Goal: Task Accomplishment & Management: Complete application form

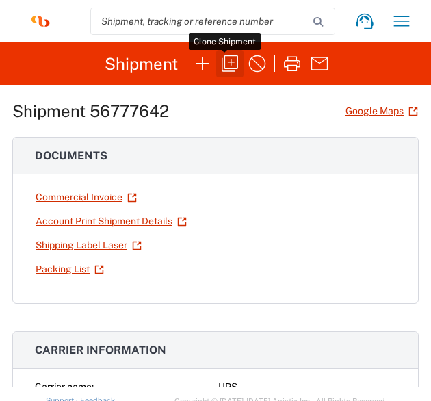
click at [226, 67] on icon "button" at bounding box center [230, 64] width 22 height 22
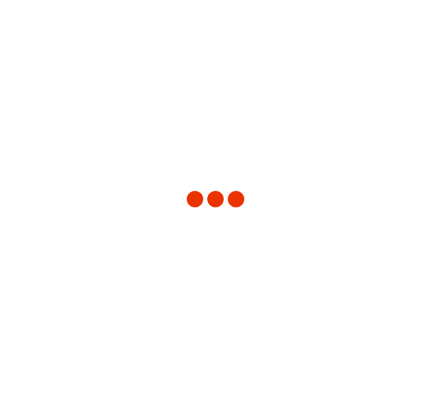
type input "Project"
type input "[US_STATE]"
type input "[GEOGRAPHIC_DATA]"
type input "[US_STATE]"
type input "[GEOGRAPHIC_DATA]"
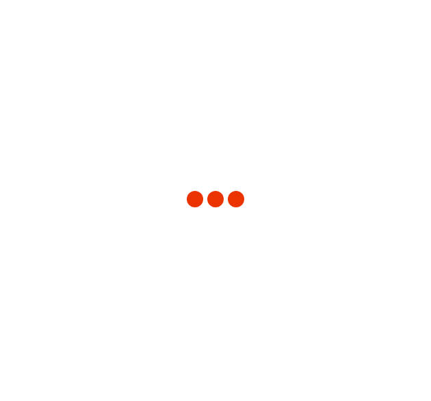
type input "Your Packaging"
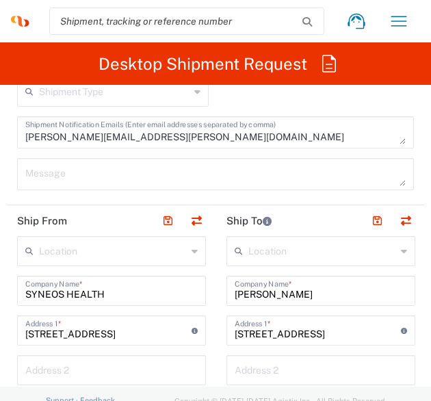
scroll to position [684, 0]
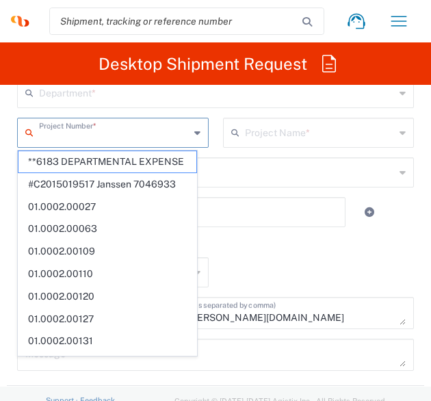
click at [89, 135] on input "text" at bounding box center [114, 132] width 150 height 24
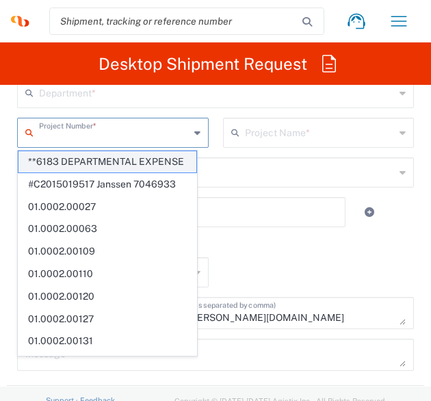
click at [92, 166] on span "**6183 DEPARTMENTAL EXPENSE" at bounding box center [107, 161] width 178 height 21
type input "**6183 DEPARTMENTAL EXPENSE"
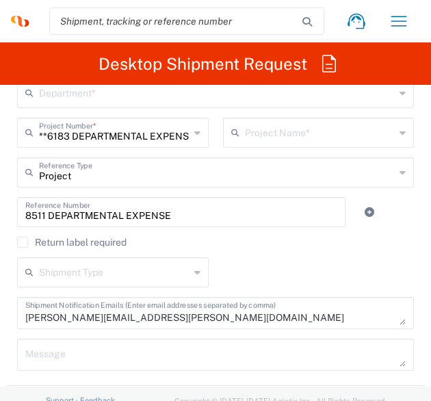
type input "6183"
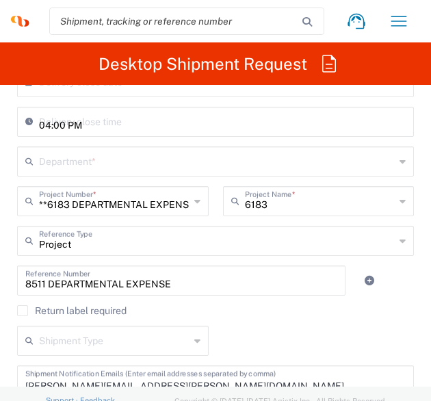
click at [190, 199] on div "**6183 DEPARTMENTAL EXPENSE Project Number *" at bounding box center [112, 201] width 191 height 30
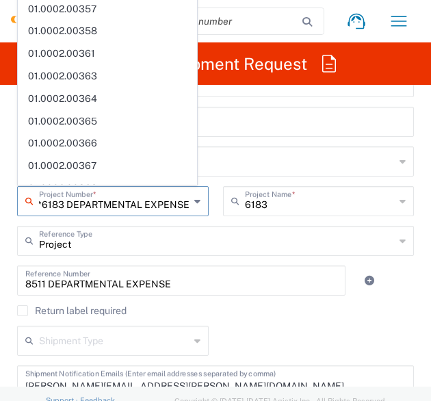
scroll to position [1188, 0]
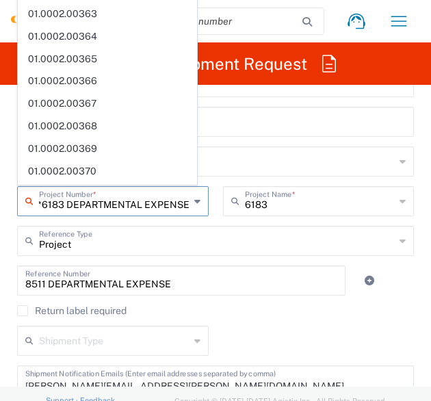
click at [176, 206] on input "**6183 DEPARTMENTAL EXPENSE" at bounding box center [114, 200] width 150 height 24
type input "*"
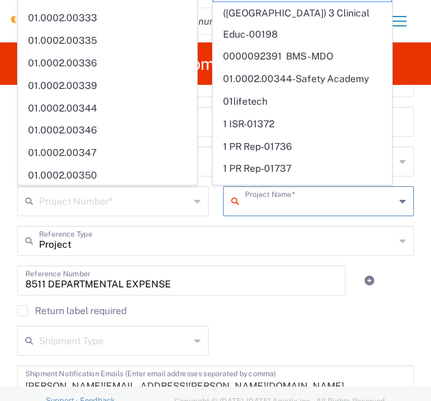
drag, startPoint x: 312, startPoint y: 199, endPoint x: 135, endPoint y: 215, distance: 177.8
click at [135, 215] on div "Project Number * **6183 DEPARTMENTAL EXPENSE #C2015019517 [PERSON_NAME] 7046933…" at bounding box center [215, 206] width 411 height 40
type input "**6183 DEPARTMENTAL EXPENSE"
type input "6183"
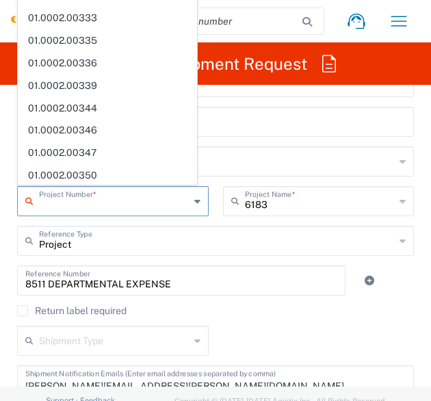
scroll to position [0, 0]
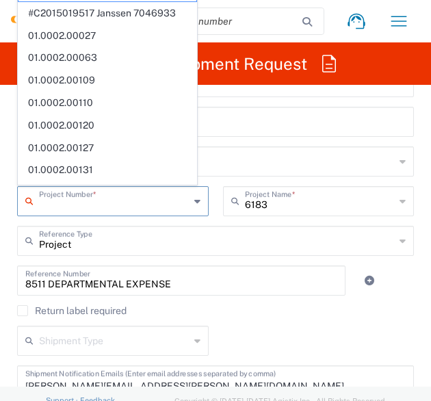
drag, startPoint x: 178, startPoint y: 202, endPoint x: -4, endPoint y: 215, distance: 182.3
click at [0, 215] on html "[PERSON_NAME] Home Shipment estimator Shipment tracking Desktop shipment reques…" at bounding box center [215, 200] width 431 height 401
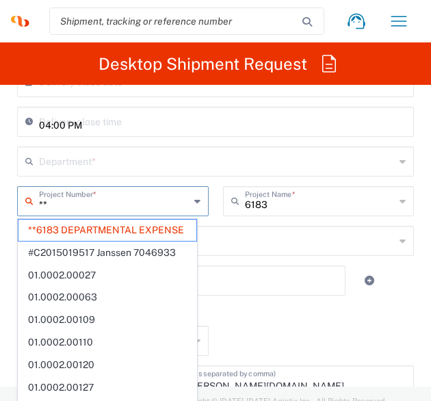
type input "*"
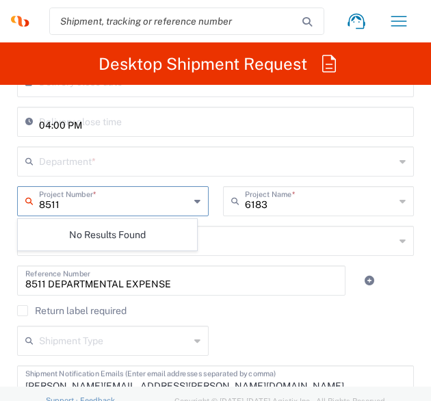
type input "8511"
click at [183, 201] on div "8511 Project Number *" at bounding box center [112, 201] width 191 height 30
click at [82, 204] on input "8511" at bounding box center [114, 200] width 150 height 24
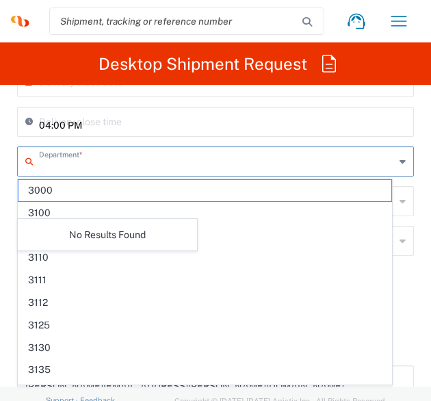
click at [81, 165] on input "text" at bounding box center [217, 160] width 356 height 24
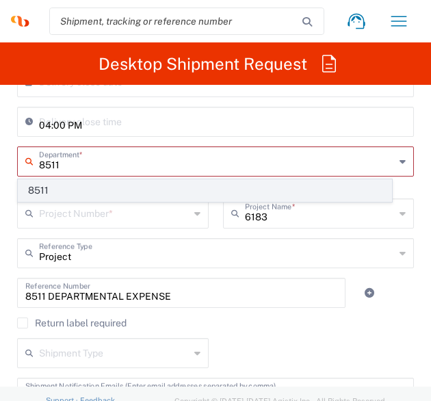
type input "8511"
click at [88, 189] on span "8511" at bounding box center [204, 190] width 373 height 21
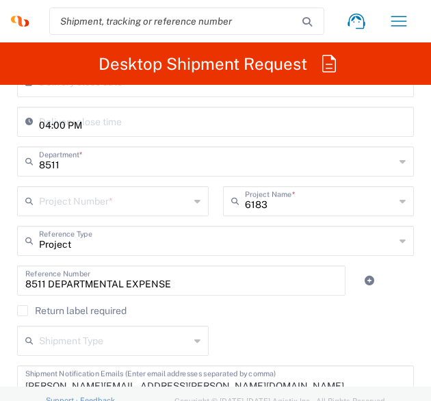
click at [85, 212] on div "Project Number *" at bounding box center [112, 201] width 191 height 30
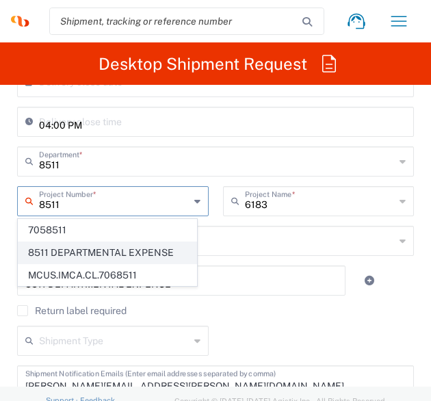
click at [76, 252] on span "8511 DEPARTMENTAL EXPENSE" at bounding box center [107, 252] width 178 height 21
type input "8511 DEPARTMENTAL EXPENSE"
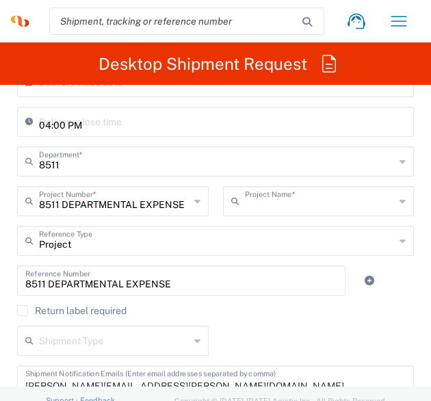
type input "8511 DEPARTMENTAL EXPENSE"
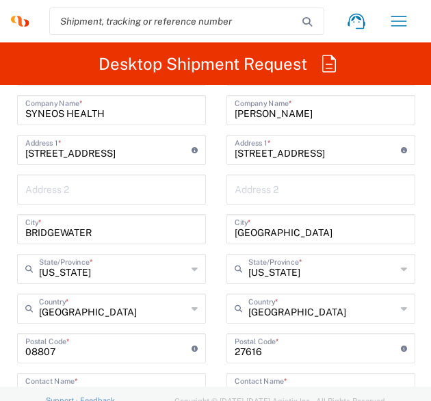
scroll to position [1026, 0]
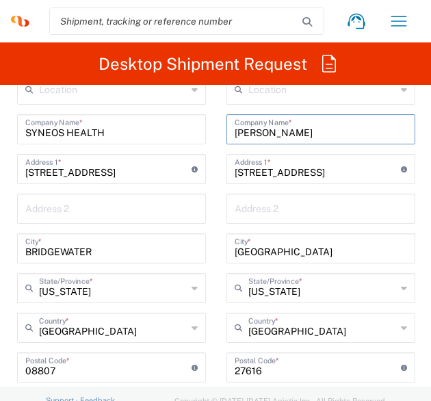
drag, startPoint x: 329, startPoint y: 133, endPoint x: 206, endPoint y: 136, distance: 122.4
click at [206, 136] on div "Ship From Location [PERSON_NAME] LLC-[GEOGRAPHIC_DATA] [GEOGRAPHIC_DATA] [GEOGR…" at bounding box center [215, 349] width 417 height 611
type input "[PERSON_NAME]"
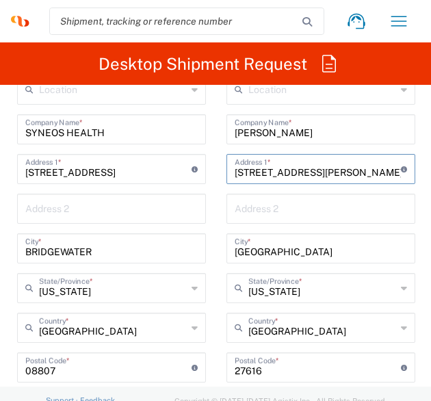
type input "[STREET_ADDRESS][PERSON_NAME]"
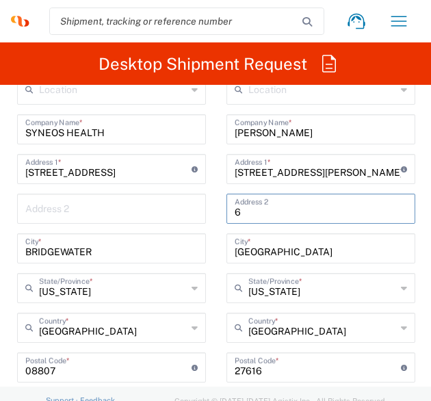
type input "6"
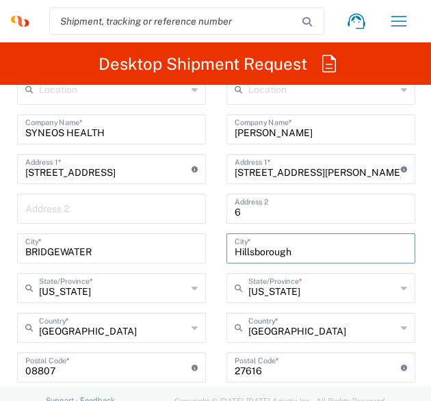
type input "Hillsborough"
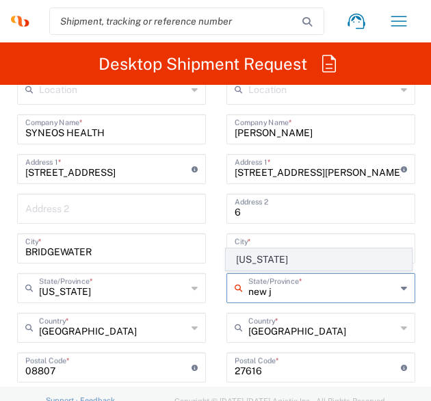
click at [295, 261] on span "[US_STATE]" at bounding box center [318, 259] width 185 height 21
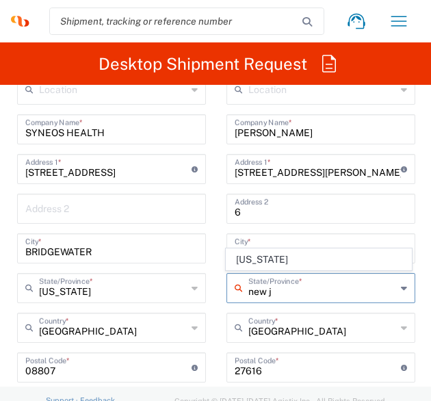
type input "[US_STATE]"
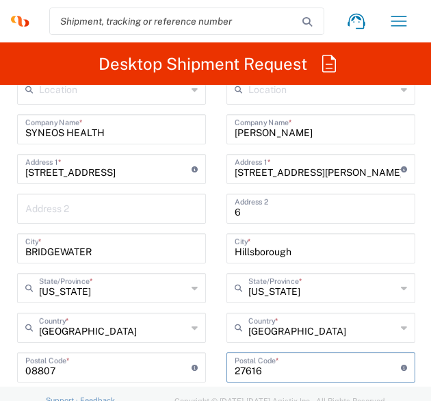
drag, startPoint x: 273, startPoint y: 369, endPoint x: 193, endPoint y: 369, distance: 80.0
click at [193, 369] on div "Ship From Location [PERSON_NAME] LLC-[GEOGRAPHIC_DATA] [GEOGRAPHIC_DATA] [GEOGR…" at bounding box center [215, 349] width 417 height 611
type input "08844"
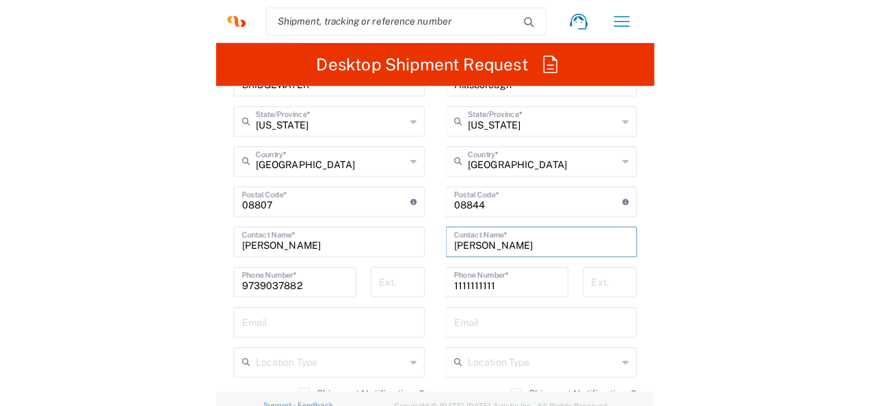
scroll to position [0, 0]
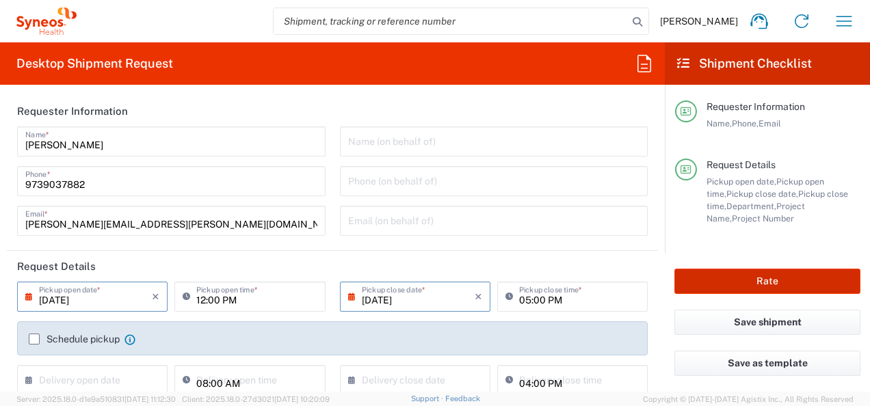
type input "[PERSON_NAME]"
click at [719, 283] on button "Rate" at bounding box center [767, 281] width 186 height 25
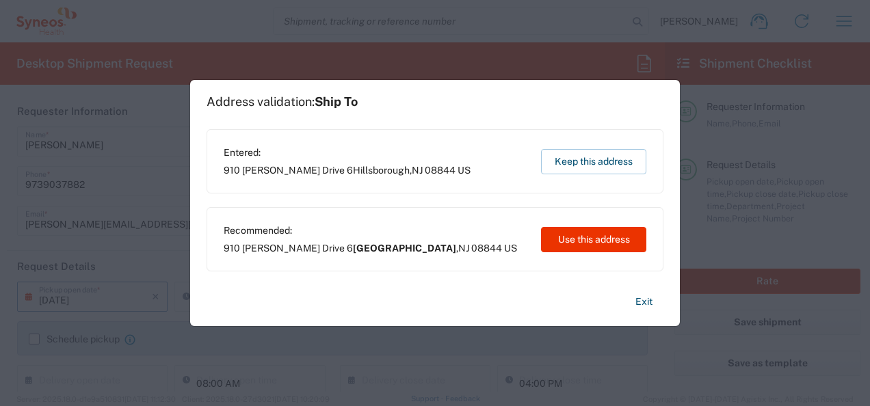
type input "8511 DEPARTMENTAL EXPENSE"
click at [578, 241] on button "Use this address" at bounding box center [593, 239] width 105 height 25
type input "[GEOGRAPHIC_DATA]"
type input "[US_STATE]"
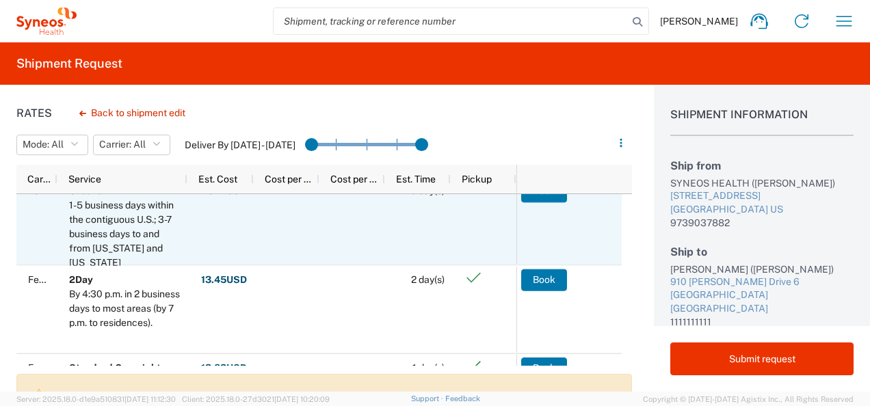
scroll to position [67, 0]
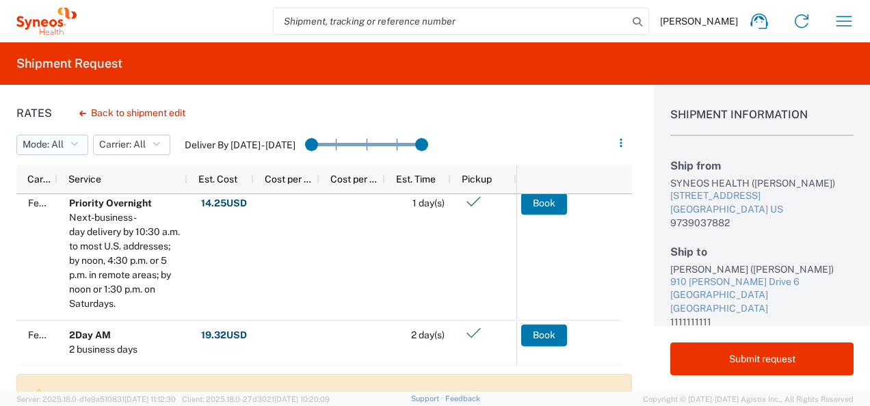
click at [59, 143] on span "Mode: All" at bounding box center [43, 144] width 41 height 13
click at [62, 171] on span "All" at bounding box center [96, 174] width 159 height 21
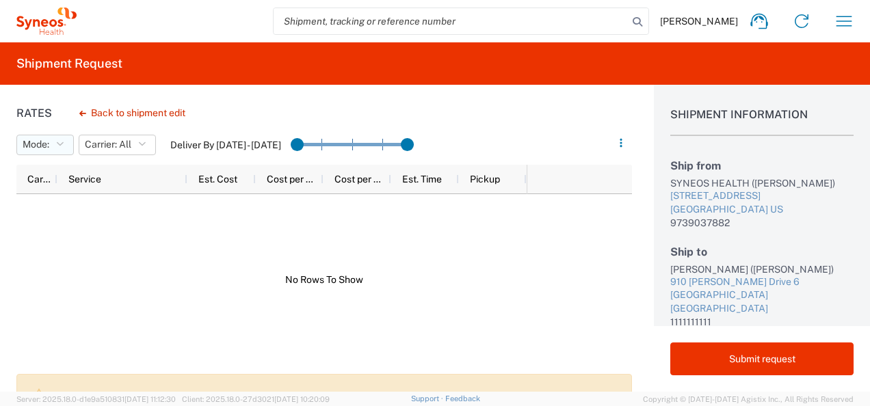
click at [69, 137] on button "Mode:" at bounding box center [44, 145] width 57 height 21
click at [63, 171] on span "All" at bounding box center [96, 174] width 159 height 21
click at [235, 267] on div at bounding box center [271, 280] width 510 height 172
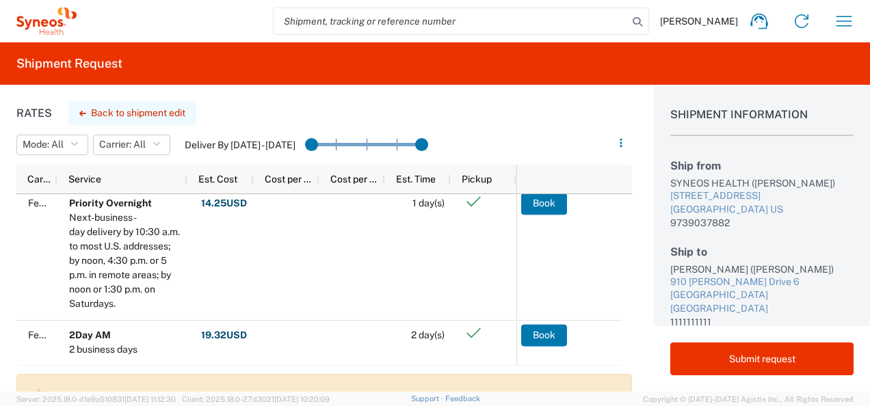
click at [134, 119] on button "Back to shipment edit" at bounding box center [132, 113] width 128 height 24
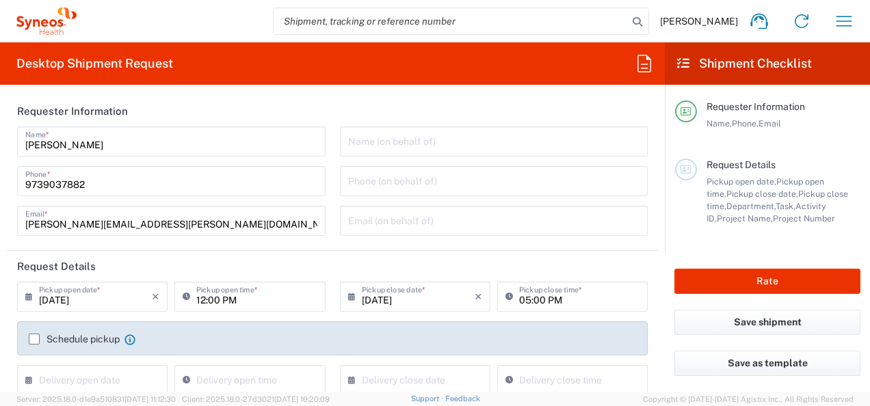
type input "8511"
type input "8511 DEPARTMENTAL EXPENSE"
type input "[US_STATE]"
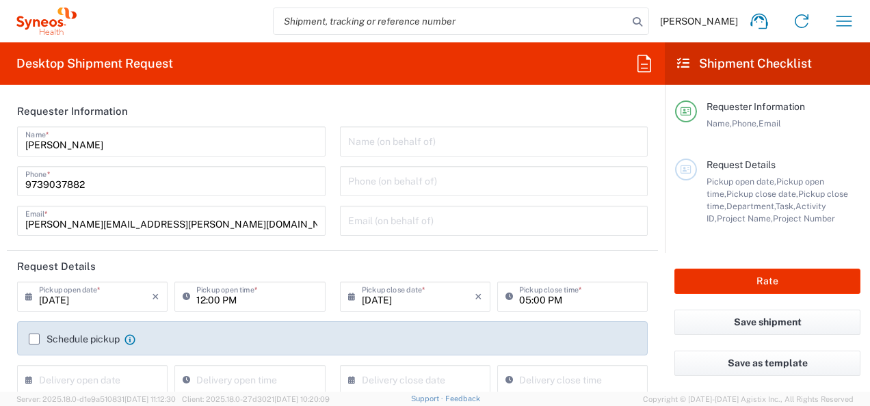
type input "Your Packaging"
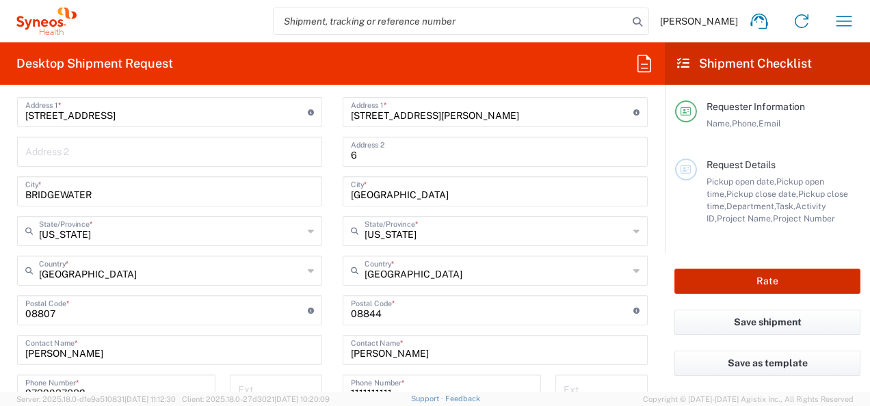
click at [740, 277] on button "Rate" at bounding box center [767, 281] width 186 height 25
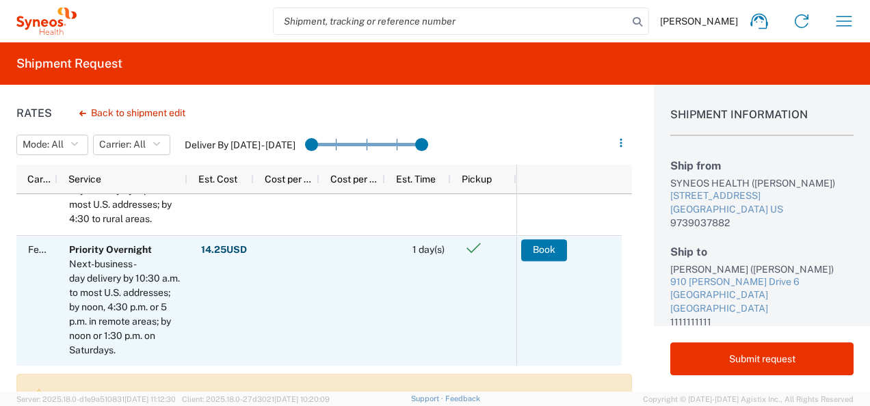
scroll to position [228, 0]
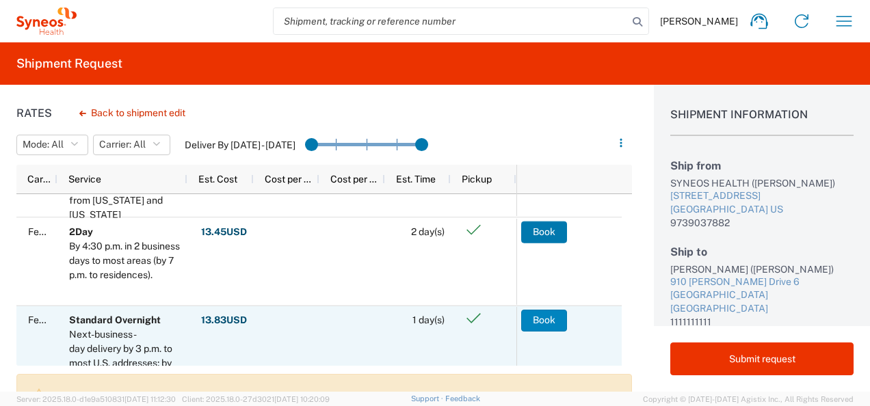
click at [551, 317] on button "Book" at bounding box center [544, 321] width 46 height 22
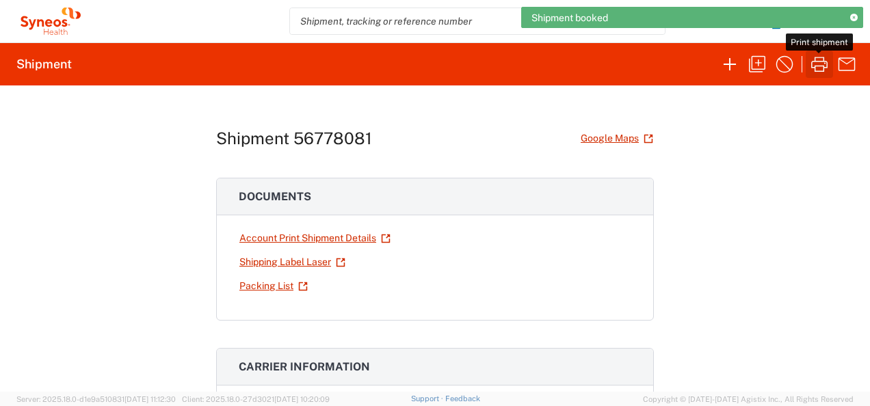
click at [816, 66] on icon "button" at bounding box center [819, 64] width 16 height 15
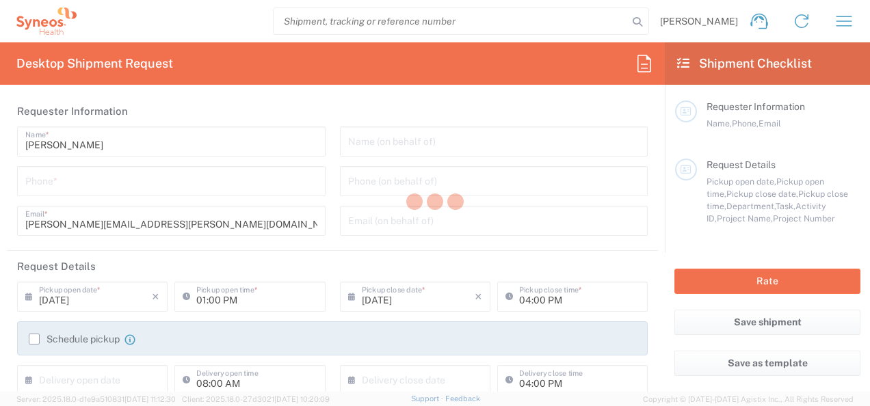
type input "8511"
type input "[US_STATE]"
type input "[GEOGRAPHIC_DATA]"
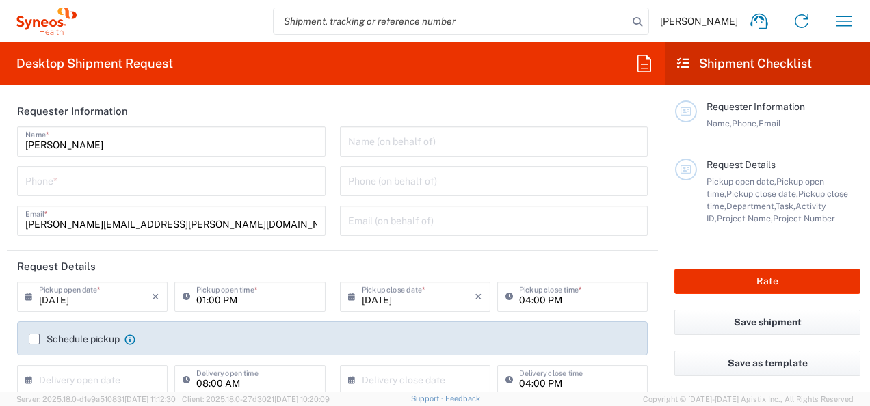
type input "Syneos Health, LLC-[GEOGRAPHIC_DATA] [GEOGRAPHIC_DATA] [GEOGRAPHIC_DATA]"
click at [848, 15] on icon "button" at bounding box center [844, 21] width 22 height 22
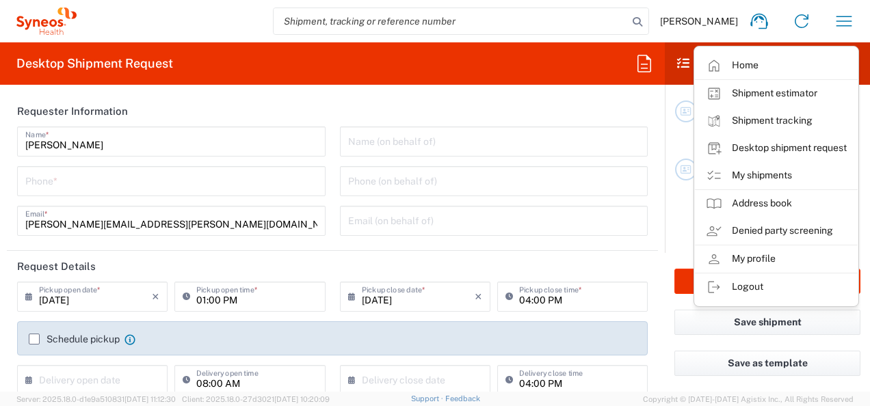
click at [764, 171] on link "My shipments" at bounding box center [776, 175] width 163 height 27
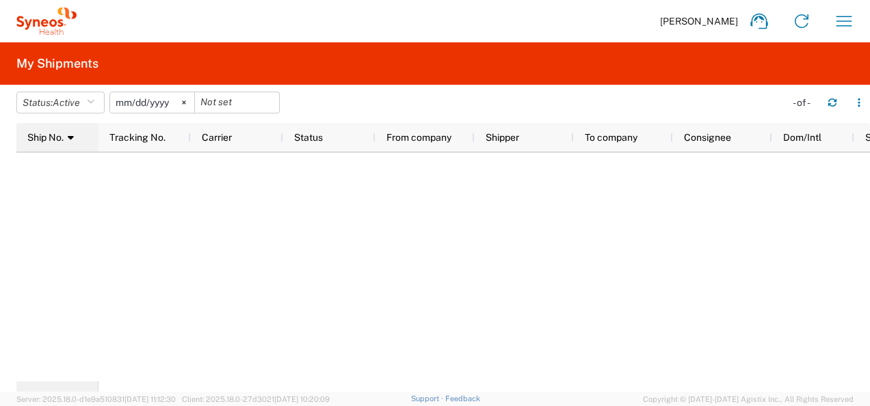
drag, startPoint x: 72, startPoint y: 129, endPoint x: 72, endPoint y: 136, distance: 7.6
click at [72, 129] on div "Ship No. 1" at bounding box center [60, 137] width 66 height 22
click at [94, 101] on icon "button" at bounding box center [91, 103] width 8 height 10
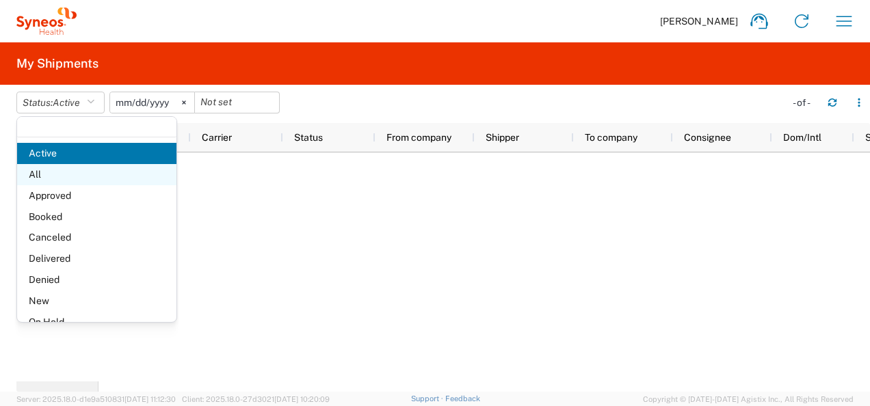
click at [39, 174] on span "All" at bounding box center [96, 174] width 159 height 21
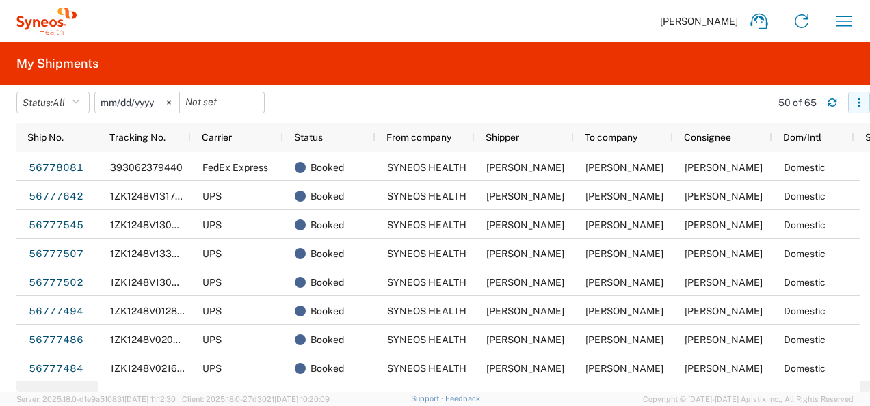
click at [857, 105] on icon "button" at bounding box center [859, 103] width 10 height 10
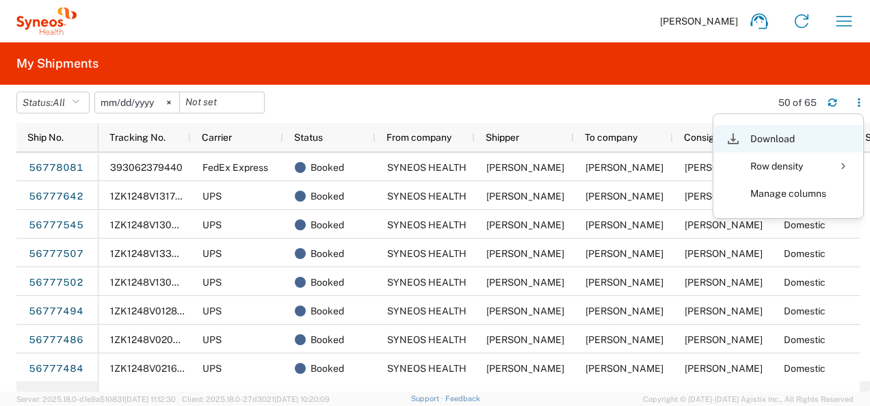
click at [784, 132] on div "Download" at bounding box center [788, 138] width 76 height 27
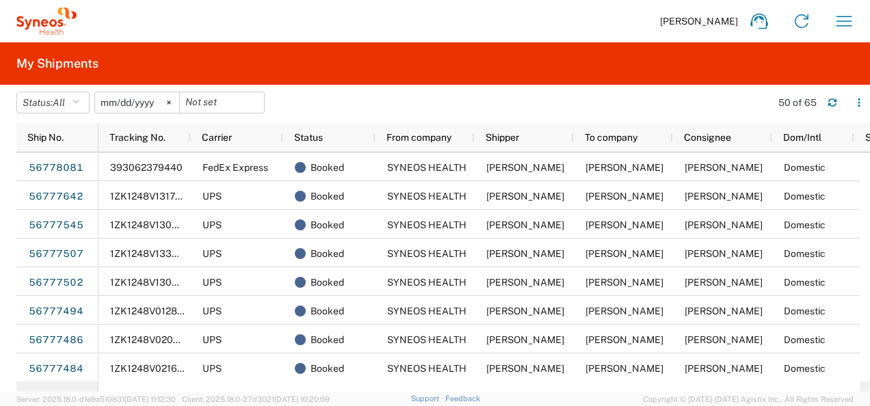
click at [792, 51] on agx-form-header "My Shipments" at bounding box center [435, 63] width 870 height 42
click at [834, 31] on icon "button" at bounding box center [844, 21] width 22 height 22
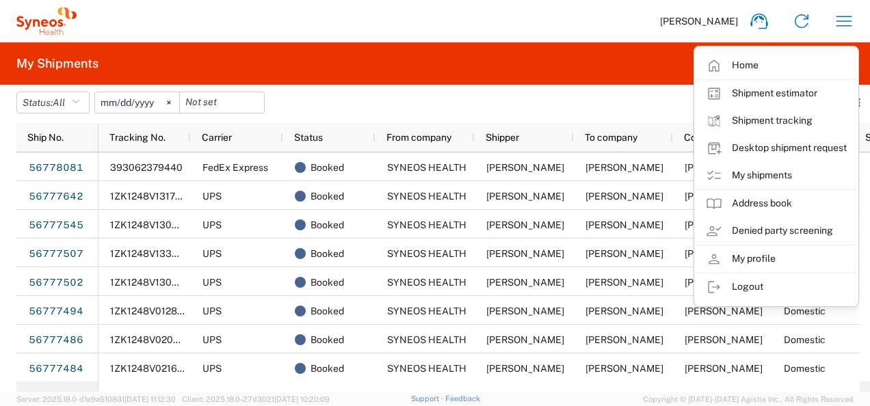
drag, startPoint x: 543, startPoint y: 80, endPoint x: 506, endPoint y: 96, distance: 40.1
click at [543, 80] on agx-form-header "My Shipments" at bounding box center [435, 63] width 870 height 42
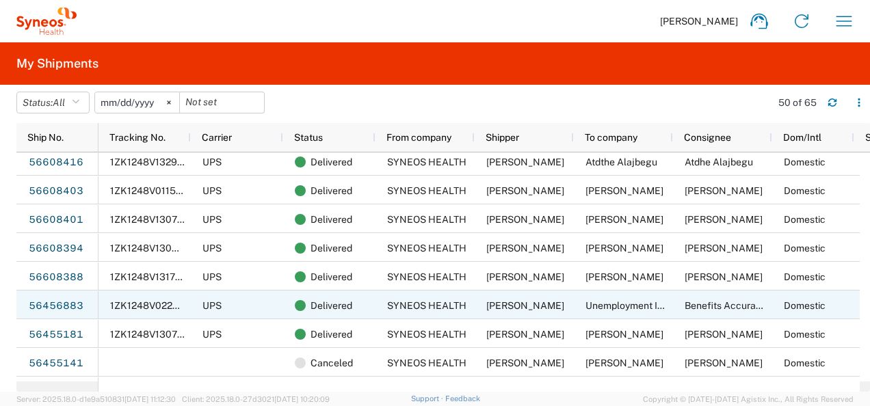
scroll to position [790, 0]
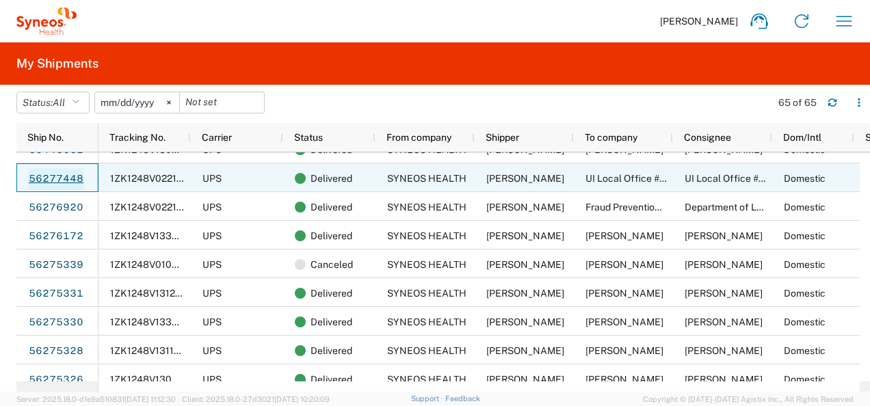
click at [50, 175] on link "56277448" at bounding box center [56, 179] width 56 height 22
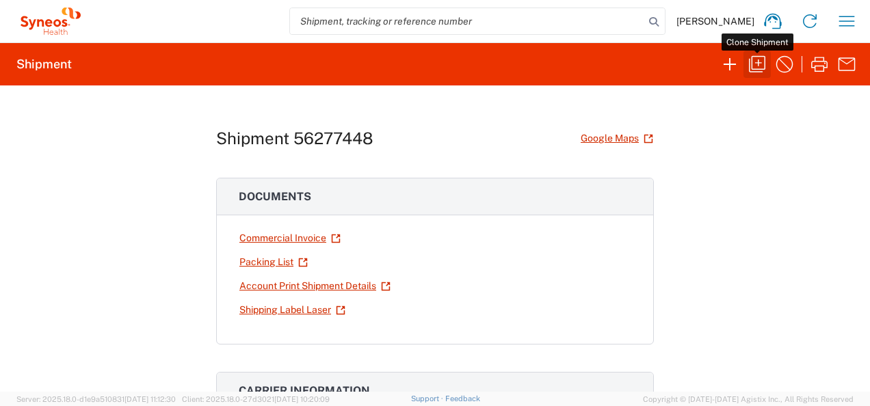
click at [756, 66] on icon "button" at bounding box center [757, 64] width 22 height 22
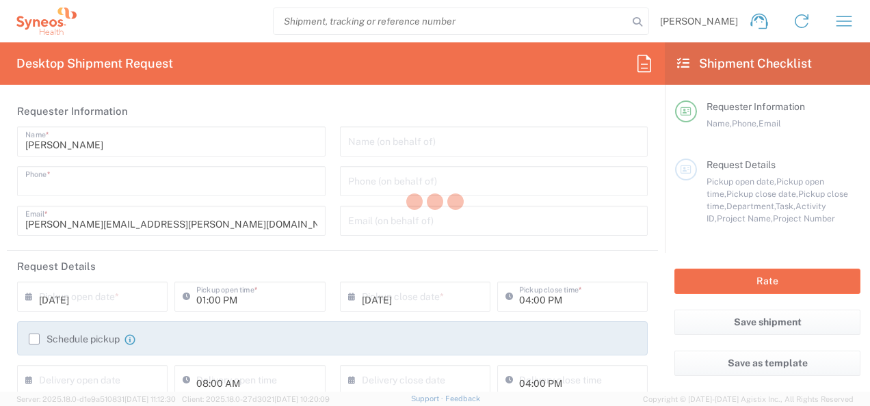
type input "9739037882"
type input "05:00 PM"
type input "Project"
type input "8115 DEPARTMENTAL EXPENSE"
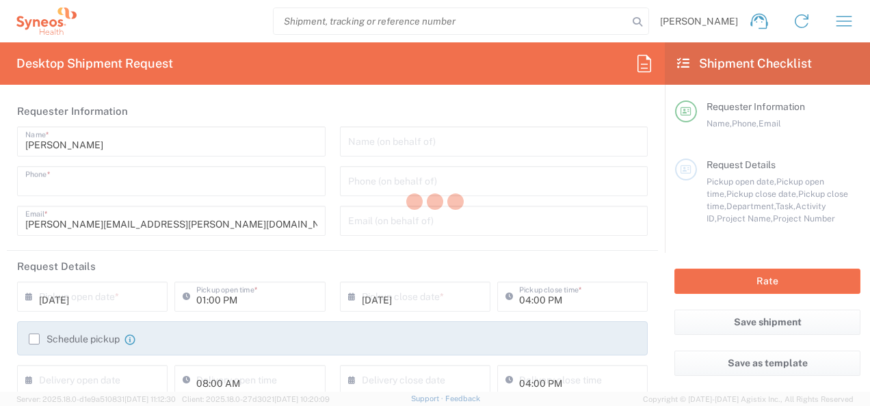
type textarea "[PERSON_NAME][EMAIL_ADDRESS][PERSON_NAME][DOMAIN_NAME]"
type input "SYNEOS HEALTH"
type input "[STREET_ADDRESS]"
type input "BRIDGEWATER"
type input "08807"
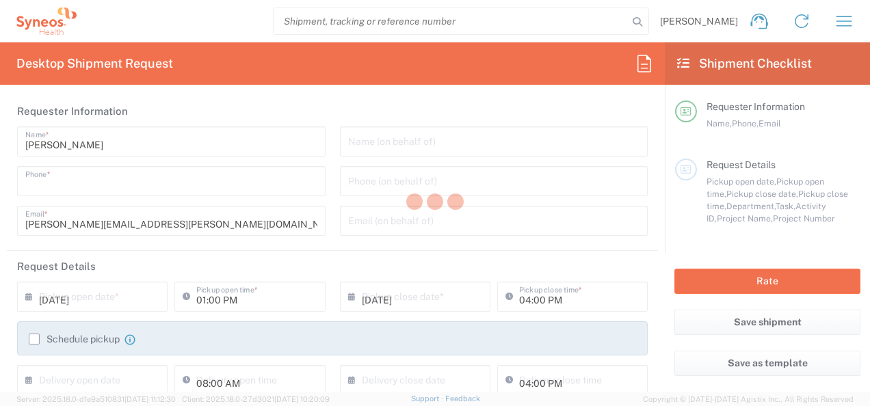
type input "[PERSON_NAME]"
type input "9739037882"
type input "UI Local Office #14"
type input "P.O. Box 7905"
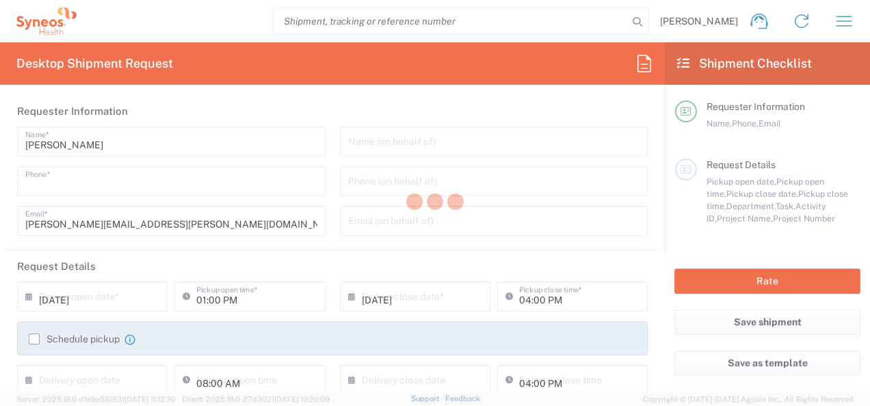
type input "madison"
type input "[GEOGRAPHIC_DATA]"
type input "53707"
type input "UI Local Office #14"
type input "1111111111"
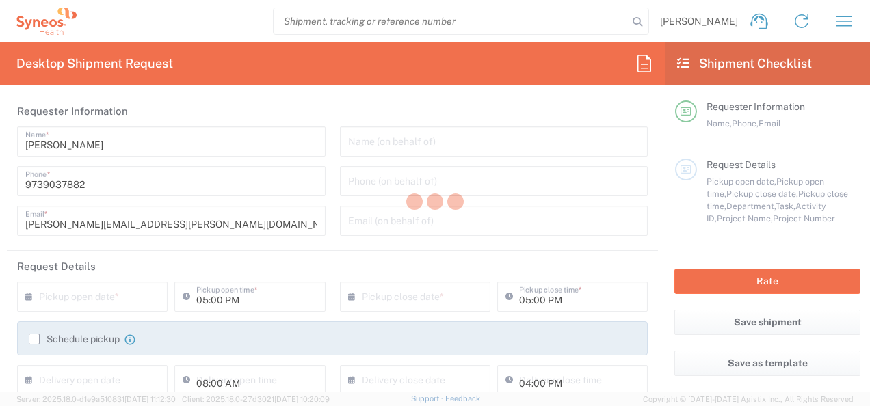
type input "Sender/Shipper"
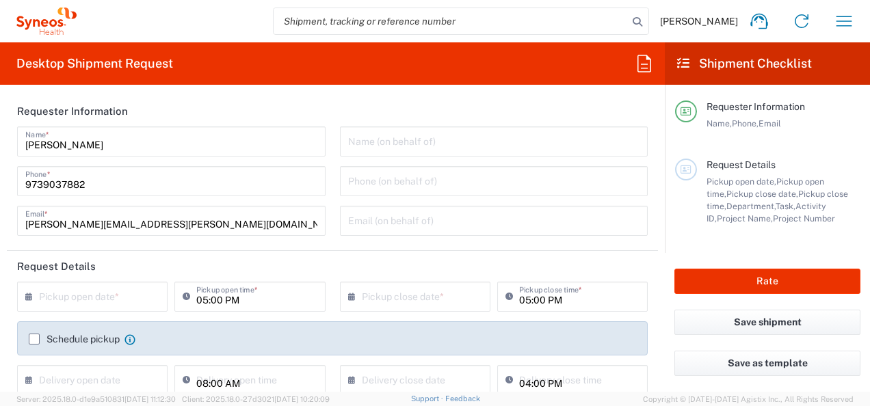
type input "[US_STATE]"
type input "Envelope"
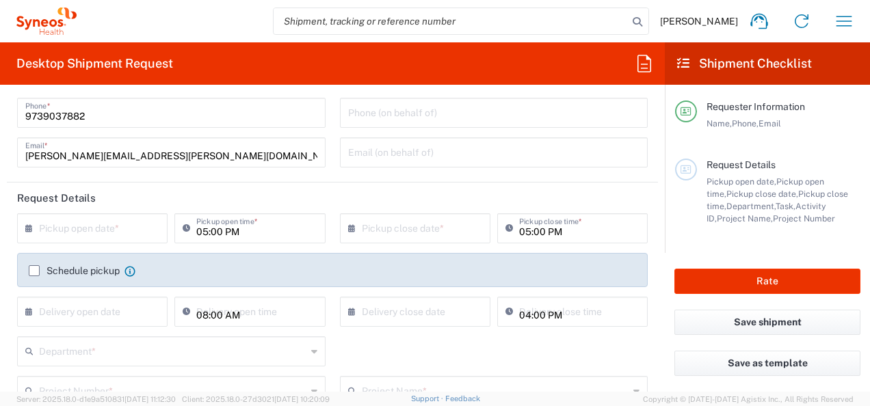
click at [92, 226] on input "text" at bounding box center [95, 227] width 113 height 24
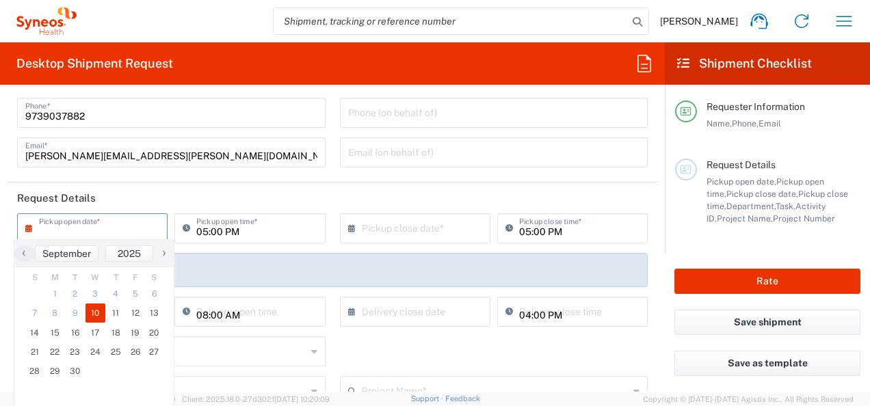
click at [94, 317] on span "10" at bounding box center [95, 313] width 21 height 19
type input "[DATE]"
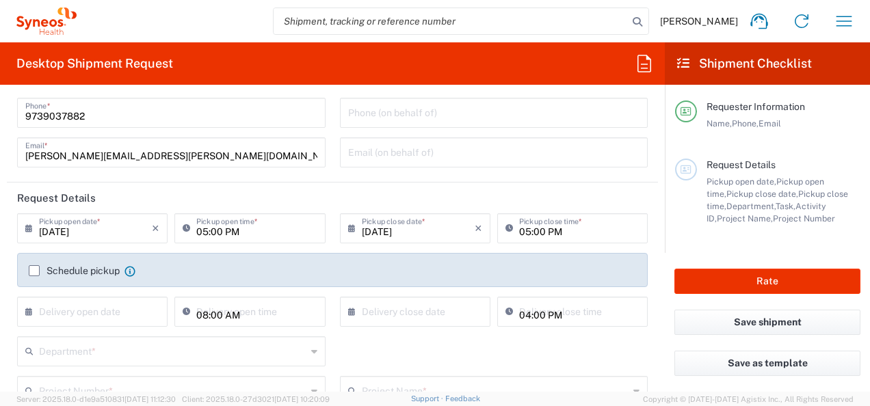
click at [115, 308] on input "text" at bounding box center [95, 311] width 113 height 24
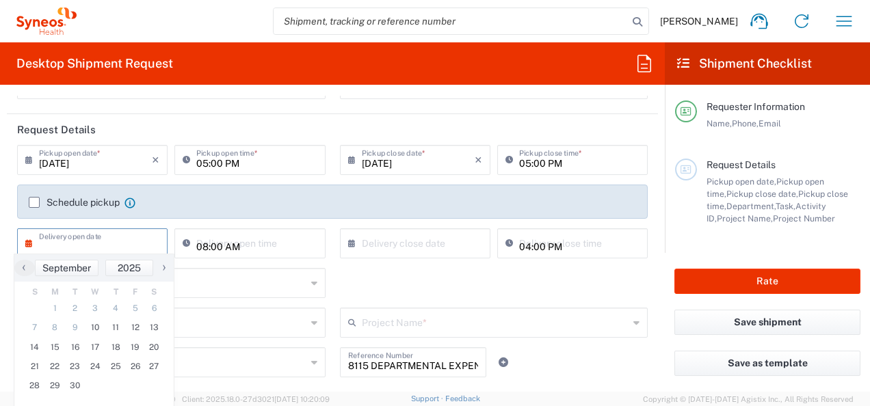
click at [377, 281] on div "Department * 3000 3100 3109 3110 3111 3112 3125 3130 3135 3136 3150 3155 3165 3…" at bounding box center [332, 288] width 645 height 40
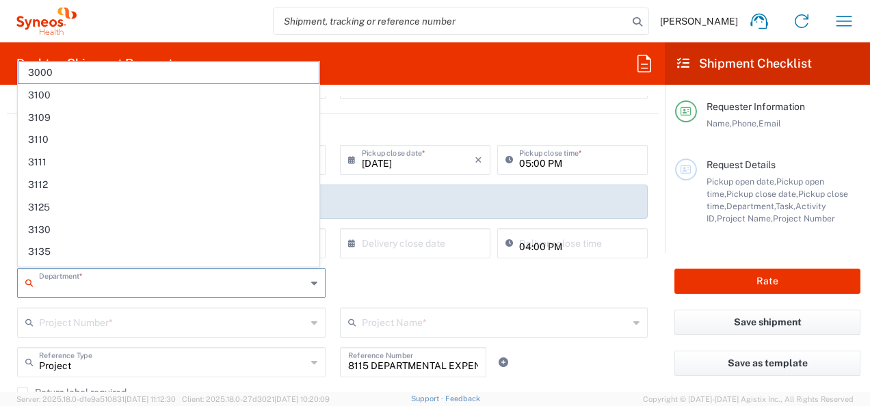
click at [209, 284] on input "text" at bounding box center [172, 282] width 267 height 24
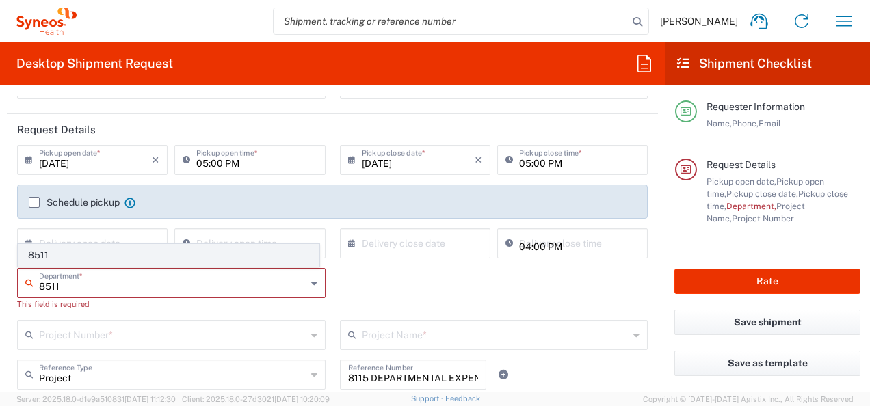
type input "8511"
click at [78, 256] on span "8511" at bounding box center [168, 255] width 300 height 21
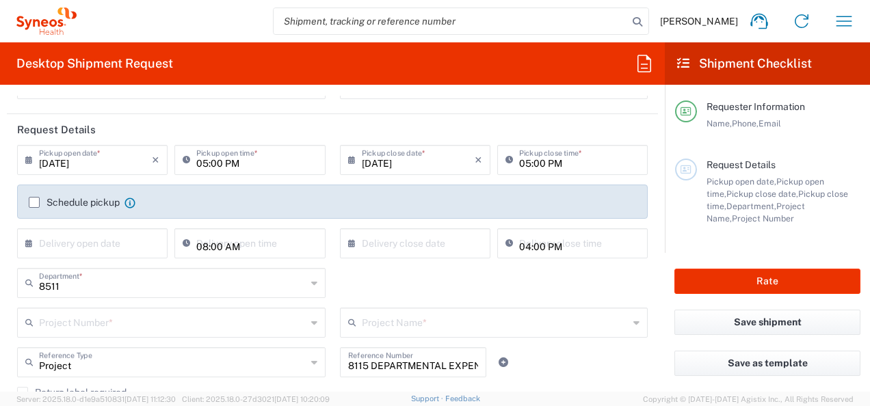
click at [69, 325] on input "text" at bounding box center [172, 322] width 267 height 24
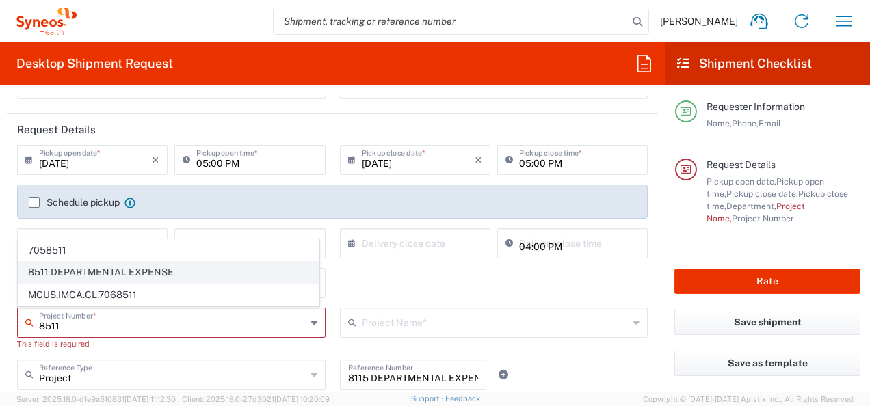
click at [75, 273] on span "8511 DEPARTMENTAL EXPENSE" at bounding box center [168, 272] width 300 height 21
type input "8511 DEPARTMENTAL EXPENSE"
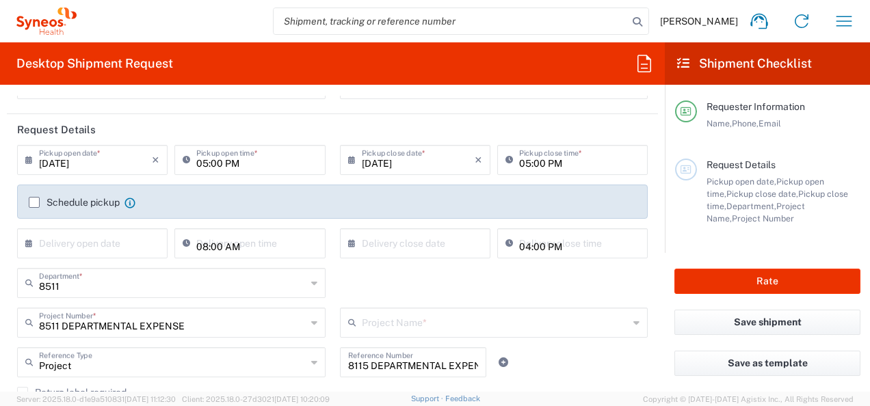
type input "8511 DEPARTMENTAL EXPENSE"
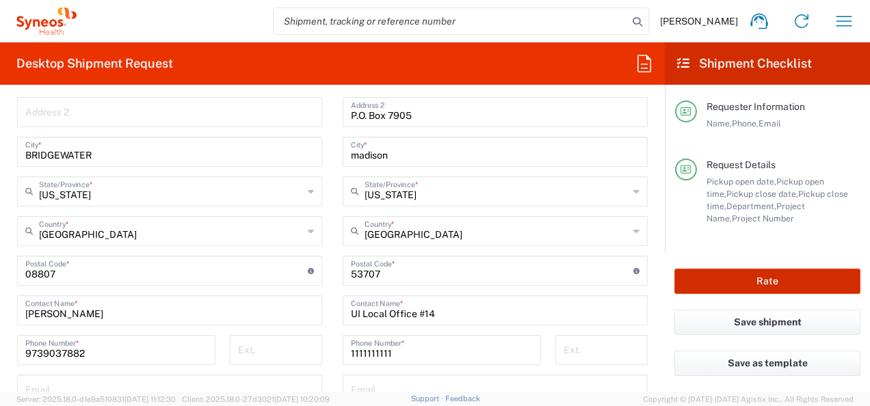
click at [750, 278] on button "Rate" at bounding box center [767, 281] width 186 height 25
type input "8511 DEPARTMENTAL EXPENSE"
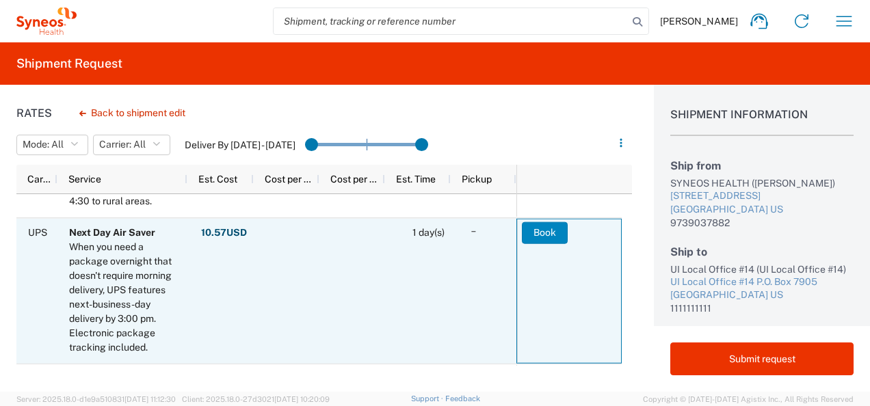
click at [531, 232] on button "Book" at bounding box center [545, 233] width 46 height 22
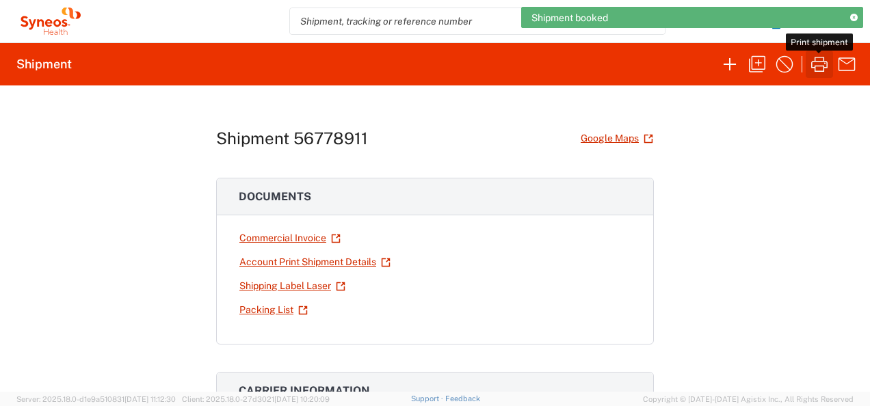
click at [816, 64] on icon "button" at bounding box center [819, 64] width 22 height 22
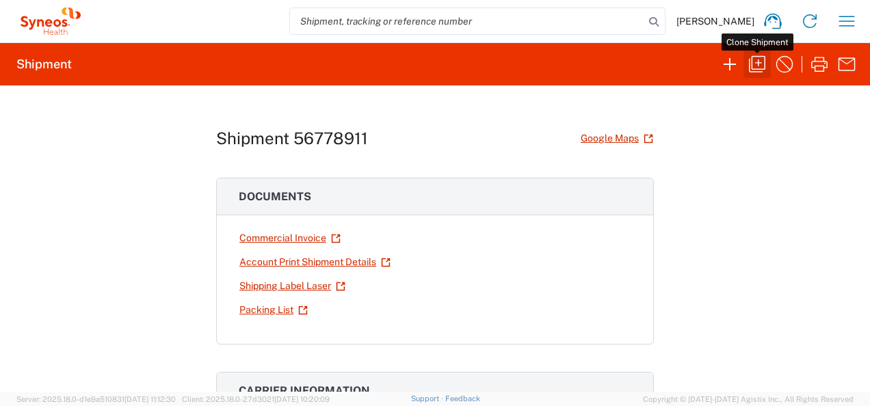
click at [759, 68] on icon "button" at bounding box center [757, 64] width 22 height 22
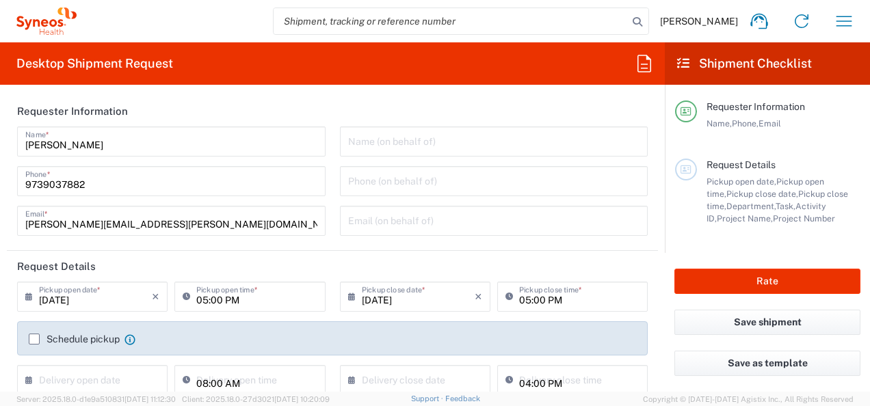
type input "[US_STATE]"
type input "Envelope"
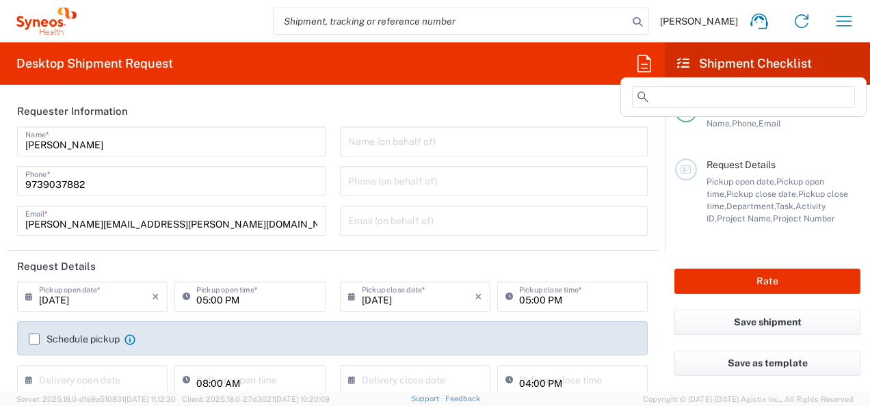
click at [642, 66] on icon at bounding box center [644, 64] width 22 height 22
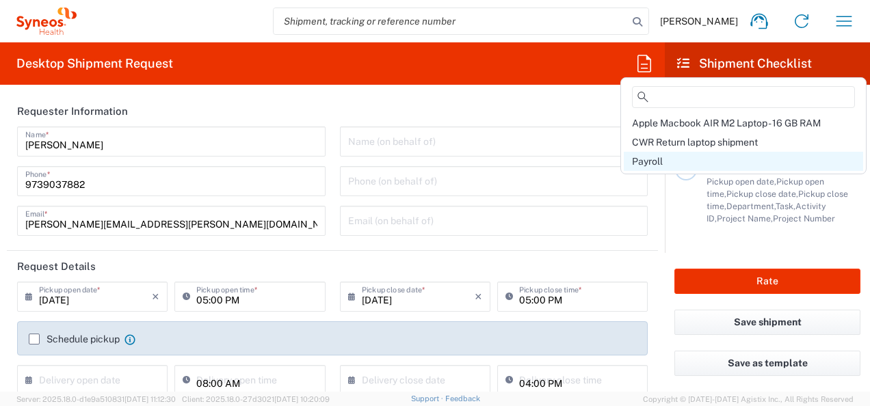
click at [684, 161] on div "Payroll" at bounding box center [743, 161] width 239 height 19
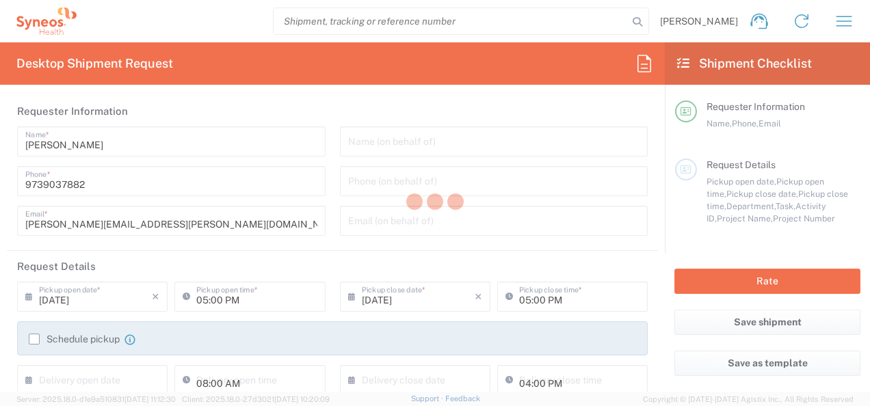
type input "12:00 PM"
type input "Christen Linder"
type input "1008 Salt Creek Trail"
type input "Fort Worth"
type input "[US_STATE]"
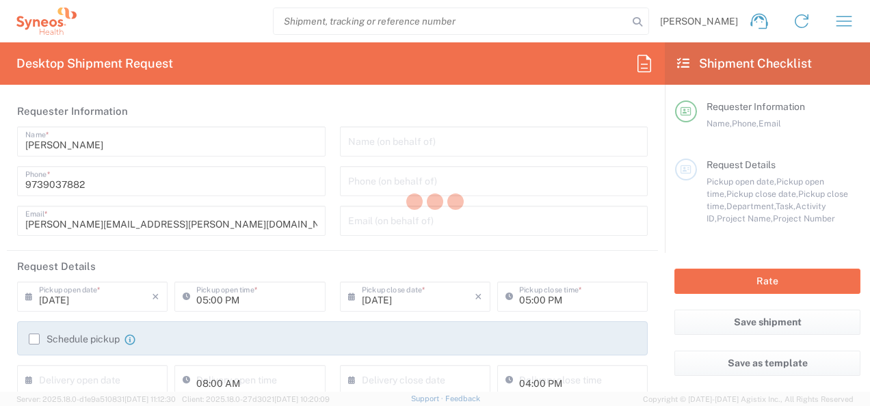
type input "76131"
type input "Christen Linder"
type input "8511"
type input "8511 DEPARTMENTAL EXPENSE"
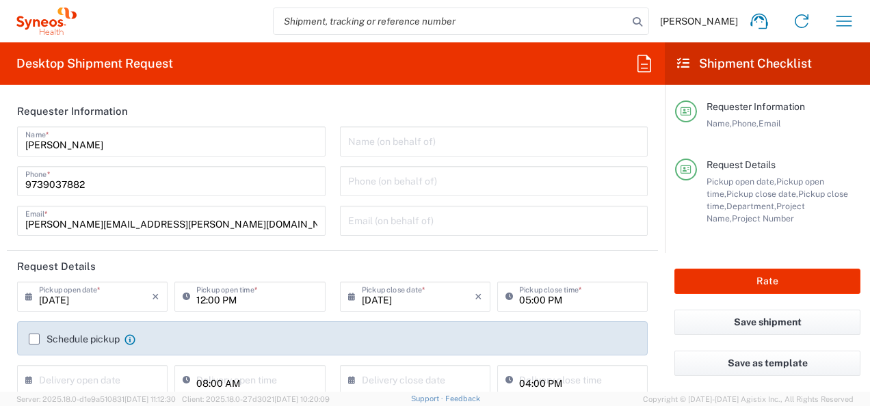
type input "8511 DEPARTMENTAL EXPENSE"
type input "Your Packaging"
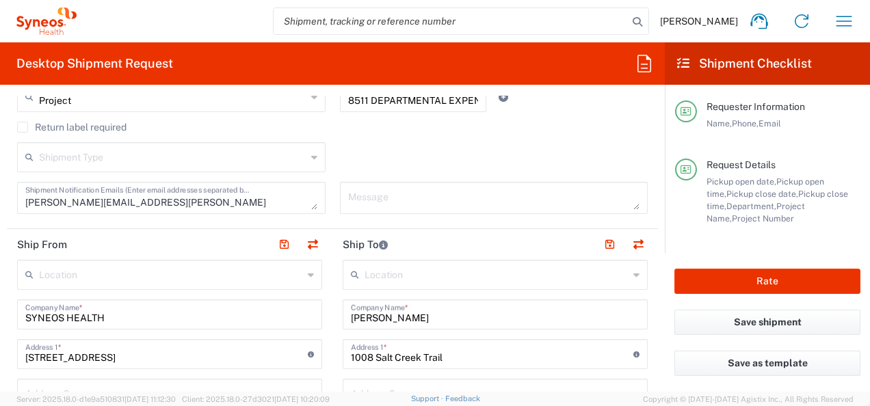
scroll to position [479, 0]
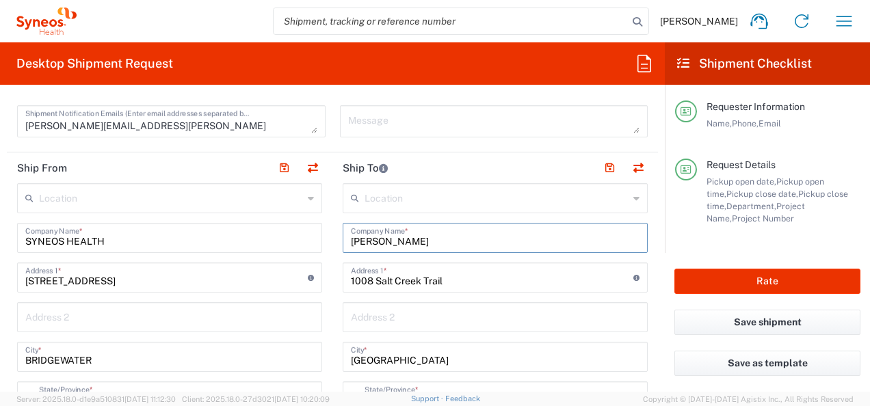
drag, startPoint x: 413, startPoint y: 246, endPoint x: 196, endPoint y: 250, distance: 217.5
type input "Louisiana Workforce Commission"
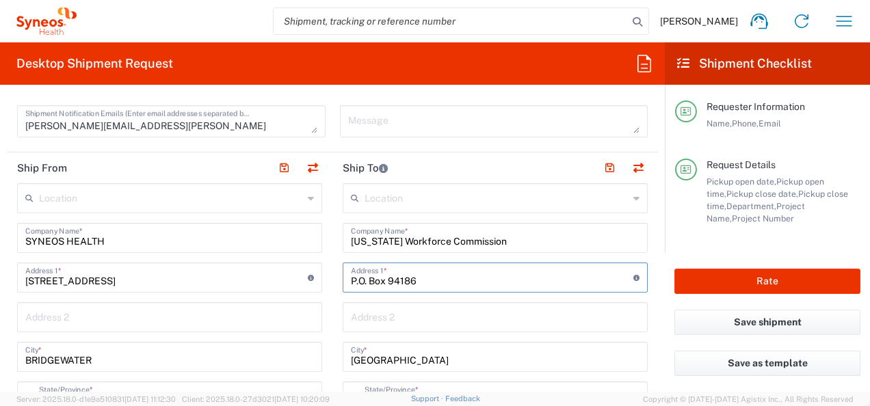
type input "P.O. Box 94186"
type input "b"
type input "Baton Rouge"
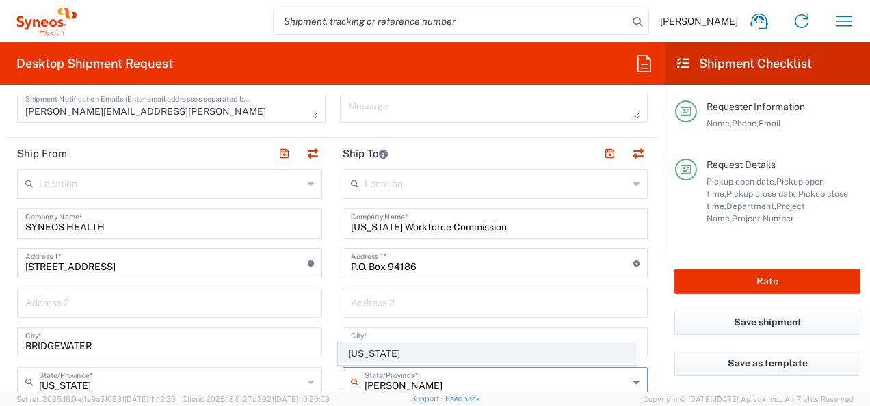
click at [373, 343] on span "[US_STATE]" at bounding box center [486, 353] width 297 height 21
type input "[US_STATE]"
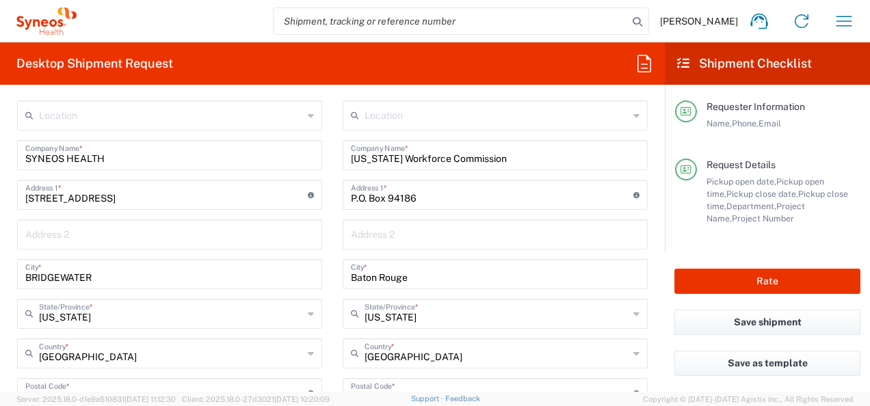
scroll to position [698, 0]
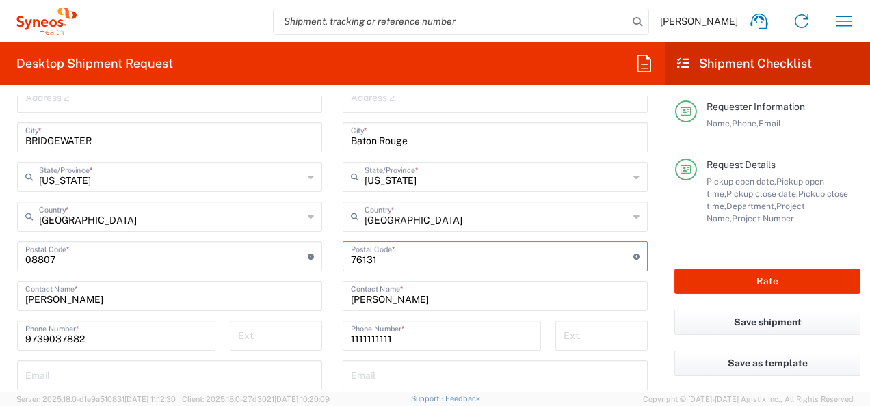
drag, startPoint x: 348, startPoint y: 258, endPoint x: 387, endPoint y: 258, distance: 39.0
click at [354, 257] on input "undefined" at bounding box center [492, 255] width 282 height 24
drag, startPoint x: 388, startPoint y: 258, endPoint x: 297, endPoint y: 256, distance: 91.0
click at [297, 256] on div "Ship From Location [PERSON_NAME] LLC-[GEOGRAPHIC_DATA] [GEOGRAPHIC_DATA] [GEOGR…" at bounding box center [332, 238] width 651 height 611
type input "70804-9186"
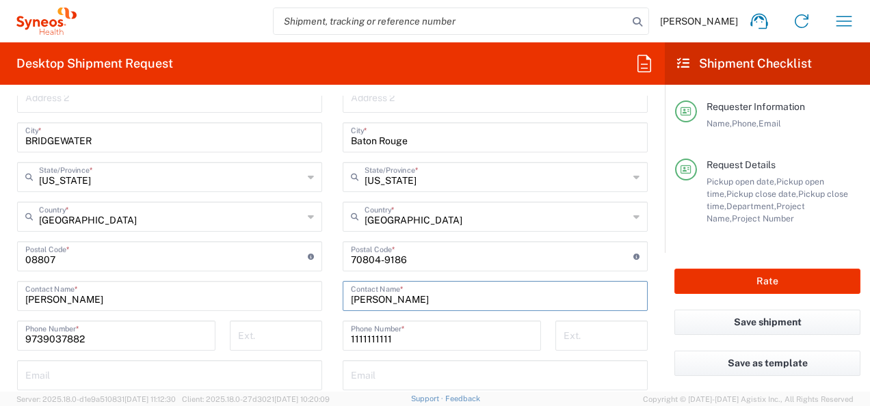
drag, startPoint x: 410, startPoint y: 295, endPoint x: 315, endPoint y: 293, distance: 95.1
click at [315, 293] on div "Ship From Location [PERSON_NAME] LLC-[GEOGRAPHIC_DATA] [GEOGRAPHIC_DATA] [GEOGR…" at bounding box center [332, 238] width 651 height 611
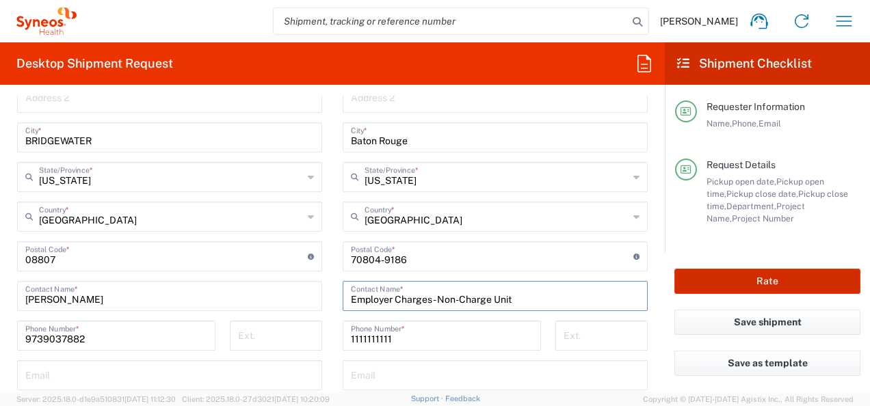
type input "Employer Charges- Non-Charge Unit"
click at [730, 288] on button "Rate" at bounding box center [767, 281] width 186 height 25
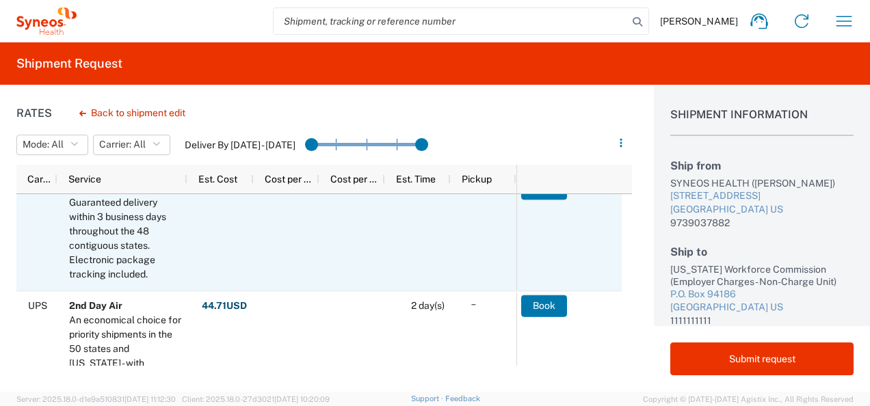
scroll to position [694, 0]
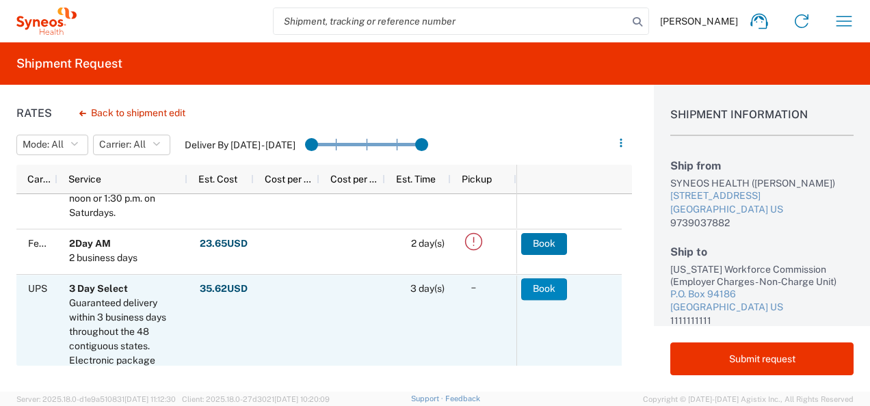
click at [533, 291] on button "Book" at bounding box center [544, 289] width 46 height 22
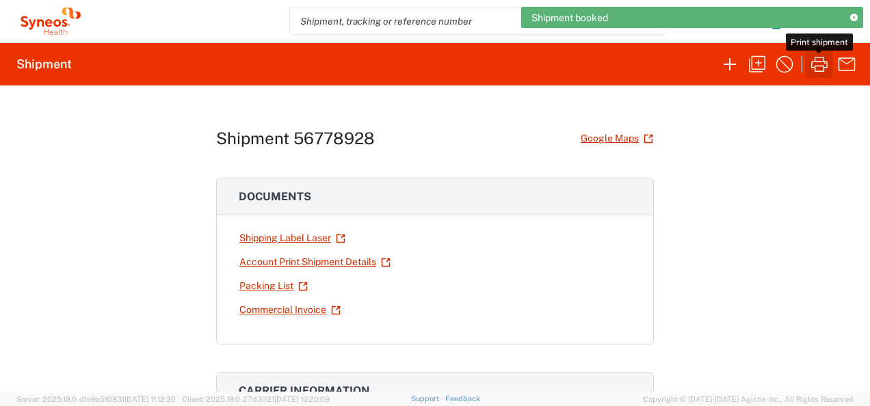
click at [818, 62] on icon "button" at bounding box center [819, 64] width 22 height 22
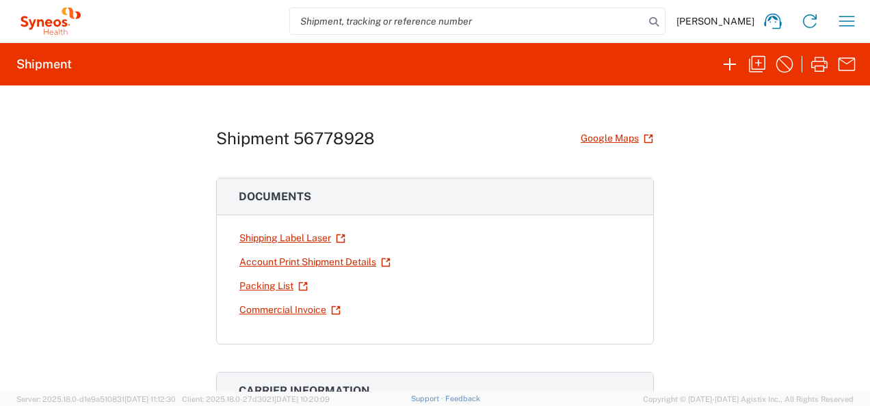
click at [243, 16] on div "Carolyn Cogland Home Shipment estimator Shipment tracking Desktop shipment requ…" at bounding box center [475, 21] width 780 height 33
click at [756, 64] on icon "button" at bounding box center [757, 64] width 22 height 22
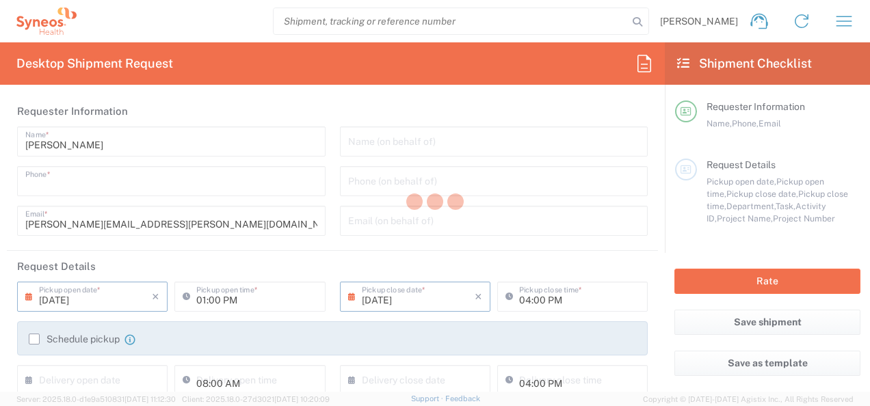
type input "9739037882"
type input "12:00 PM"
type input "05:00 PM"
type input "Project"
type input "8511 DEPARTMENTAL EXPENSE"
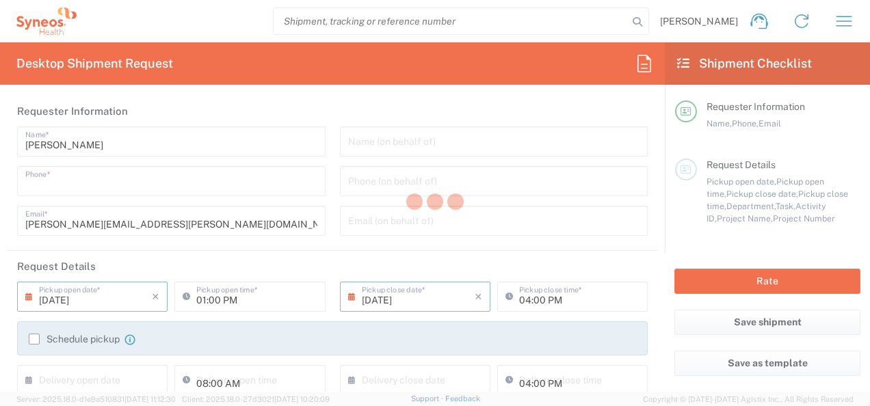
type textarea "[PERSON_NAME][EMAIL_ADDRESS][PERSON_NAME][DOMAIN_NAME]"
type input "SYNEOS HEALTH"
type input "[STREET_ADDRESS]"
type input "BRIDGEWATER"
type input "[US_STATE]"
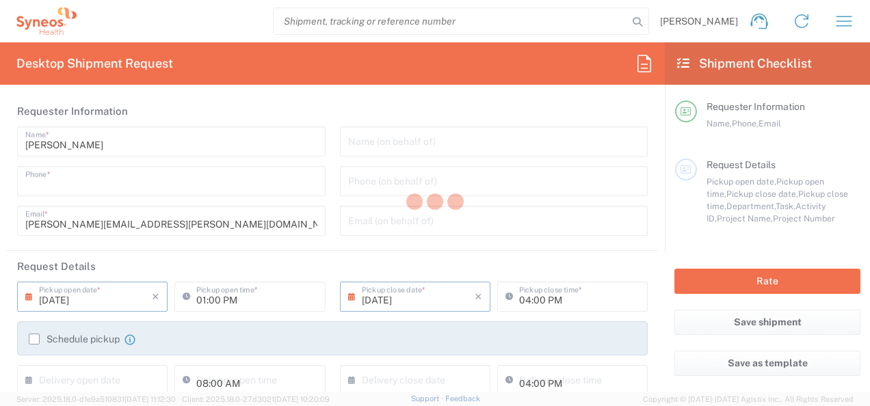
type input "08807"
type input "[PERSON_NAME]"
type input "9739037882"
type input "Louisiana Workforce Commission"
type input "P.O. Box 94186"
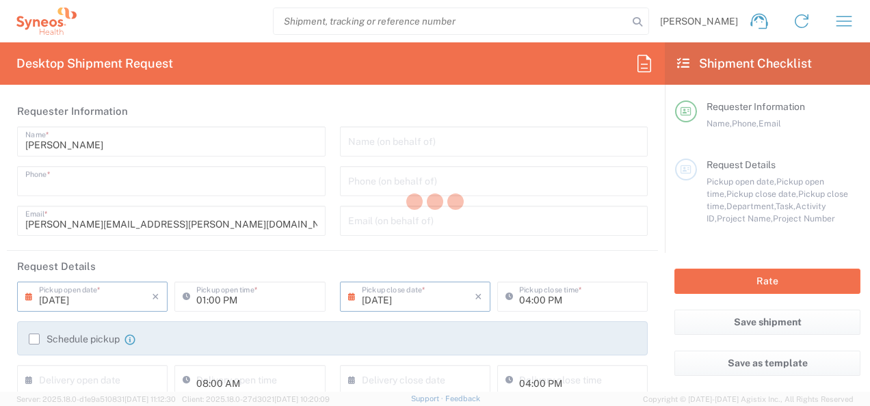
type input "Baton Rouge"
type input "[GEOGRAPHIC_DATA]"
type input "70804"
type input "Employer Charges- Non-Charge Unit"
type input "1111111111"
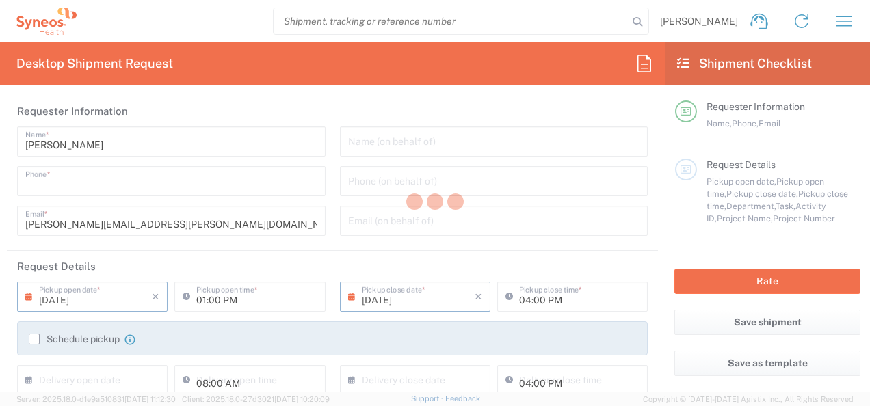
type input "Sender/Shipper"
type input "[US_STATE]"
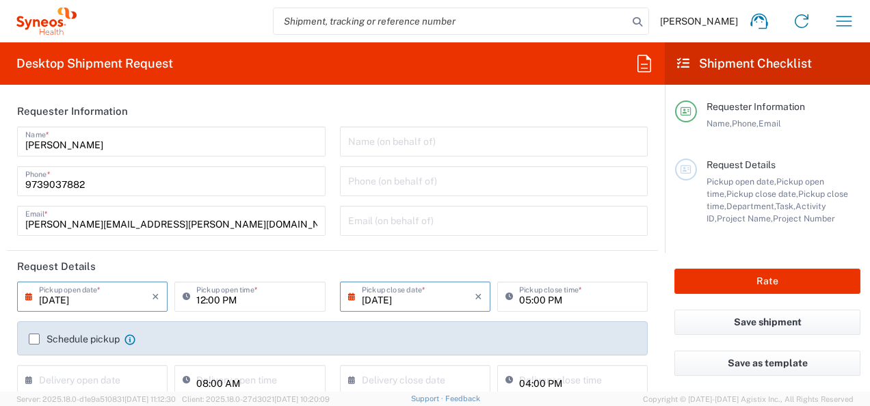
type input "Your Packaging"
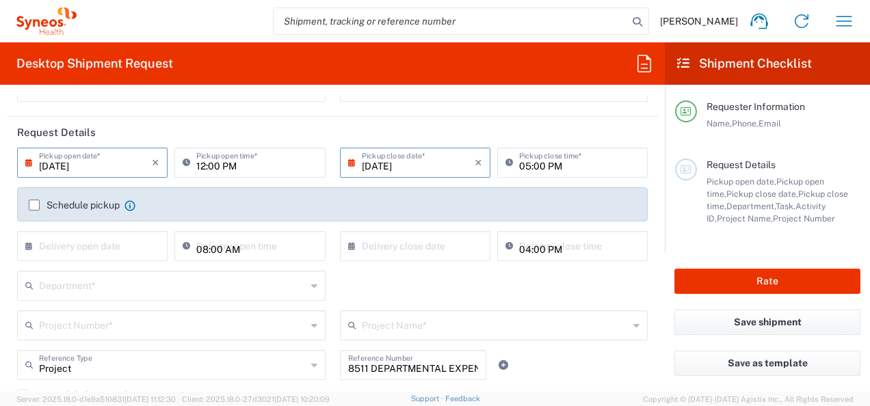
scroll to position [137, 0]
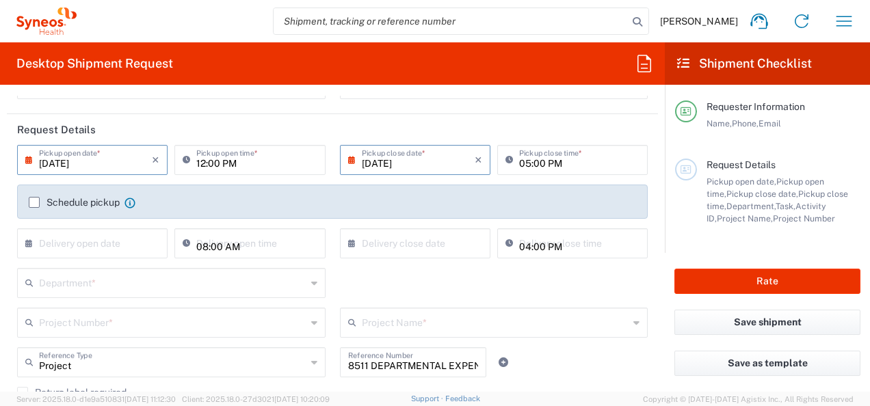
click at [77, 287] on input "text" at bounding box center [172, 282] width 267 height 24
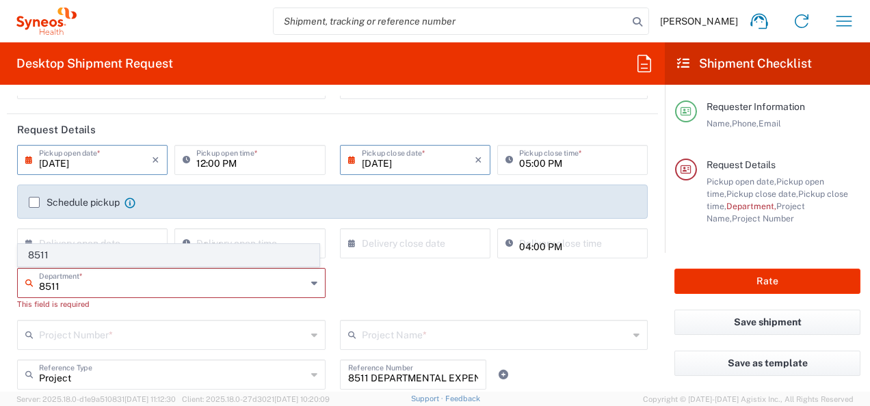
type input "8511"
click at [70, 261] on span "8511" at bounding box center [168, 255] width 300 height 21
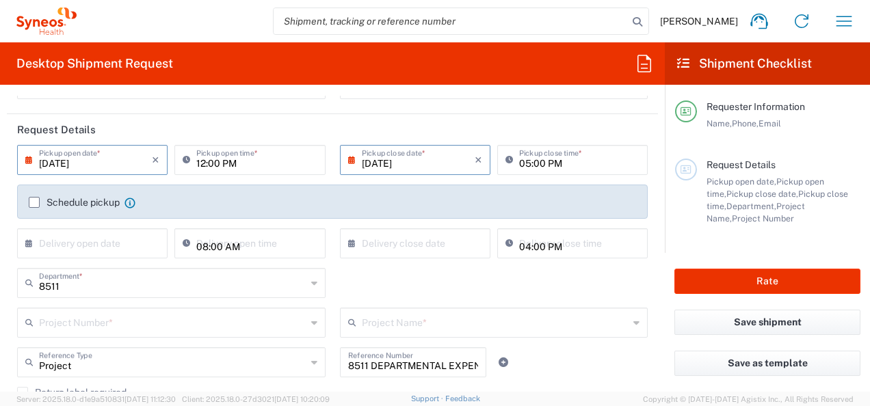
click at [94, 327] on input "text" at bounding box center [172, 322] width 267 height 24
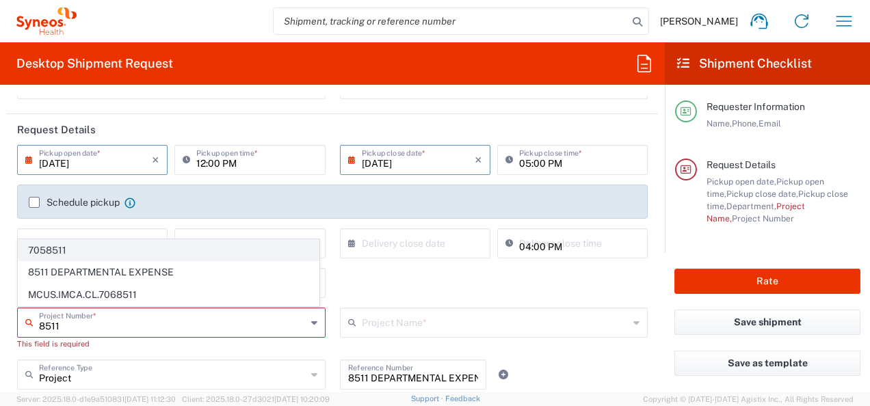
click at [71, 248] on span "7058511" at bounding box center [168, 250] width 300 height 21
type input "7058511"
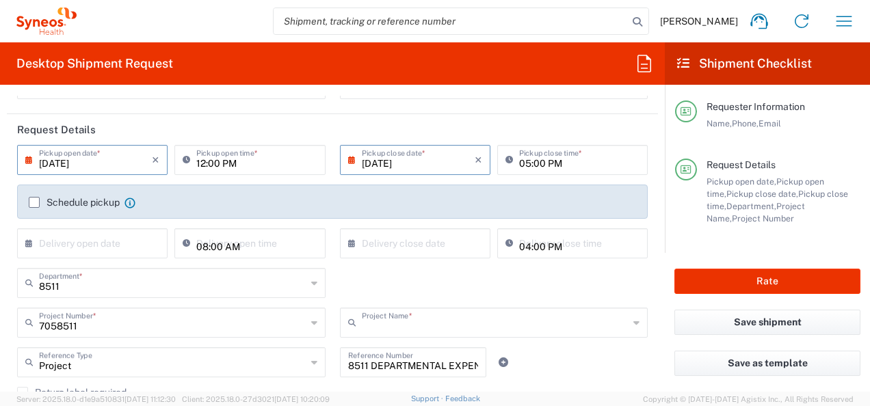
type input "Pfizer 7058511"
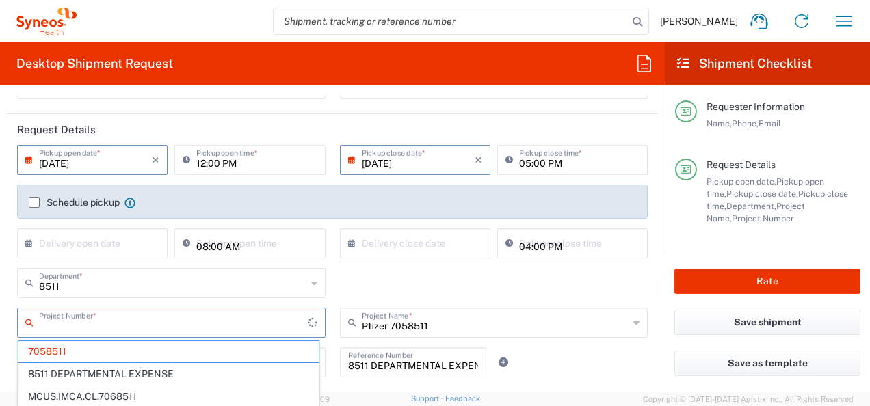
drag, startPoint x: 86, startPoint y: 327, endPoint x: -3, endPoint y: 319, distance: 89.3
click at [0, 319] on html "Carolyn Cogland Home Shipment estimator Shipment tracking Desktop shipment requ…" at bounding box center [435, 203] width 870 height 406
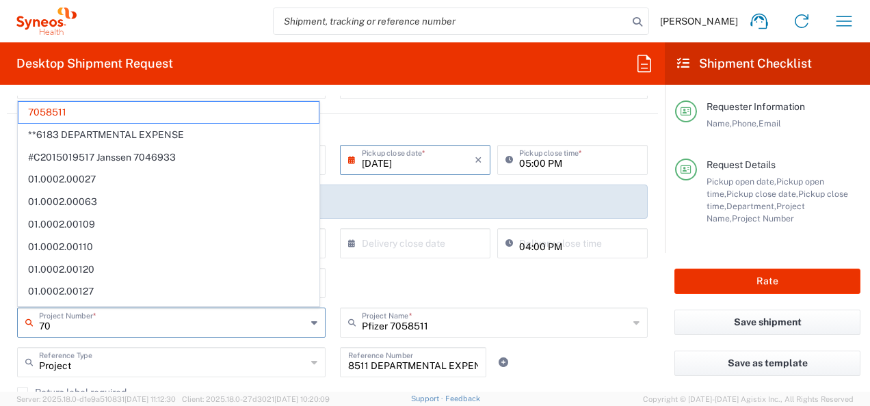
type input "7"
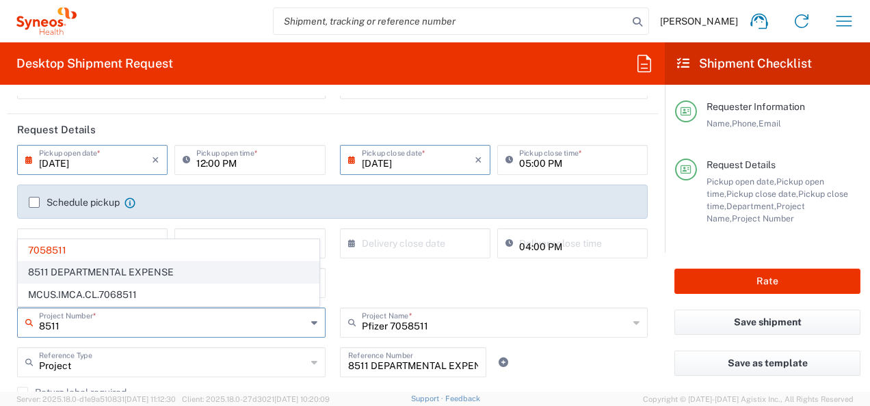
click at [76, 269] on span "8511 DEPARTMENTAL EXPENSE" at bounding box center [168, 272] width 300 height 21
type input "8511 DEPARTMENTAL EXPENSE"
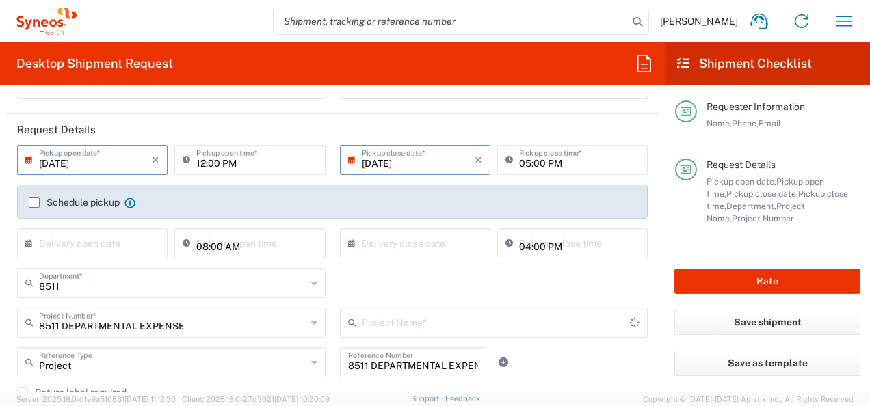
type input "8511 DEPARTMENTAL EXPENSE"
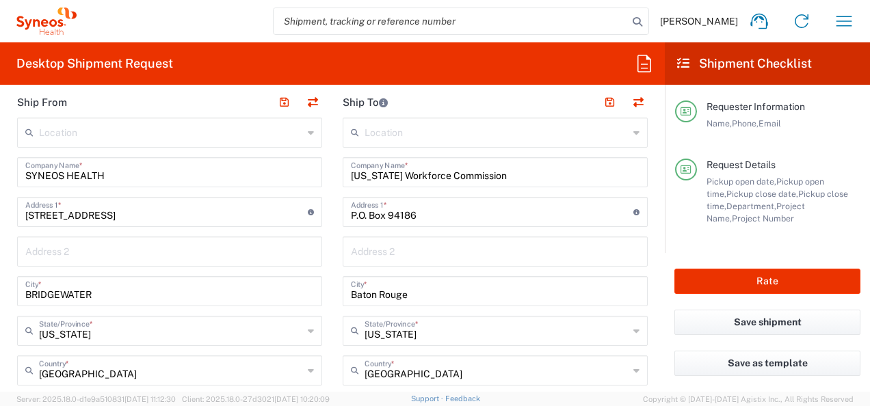
scroll to position [547, 0]
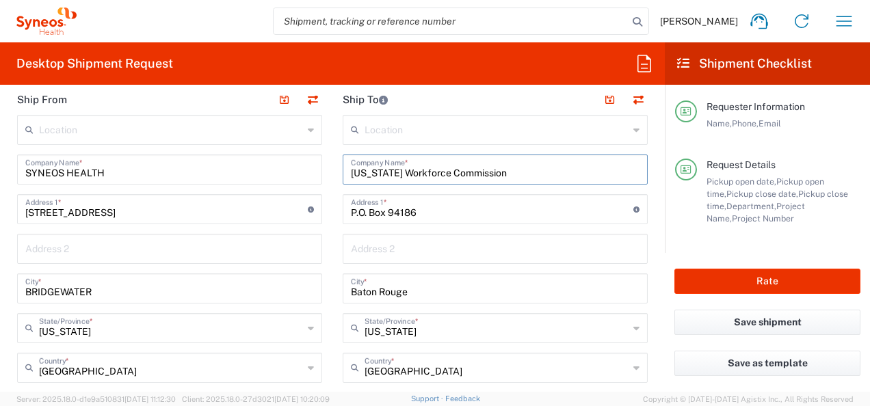
drag, startPoint x: 503, startPoint y: 172, endPoint x: 237, endPoint y: 186, distance: 267.0
click at [237, 186] on div "Ship From Location [PERSON_NAME] LLC-[GEOGRAPHIC_DATA] [GEOGRAPHIC_DATA] [GEOGR…" at bounding box center [332, 389] width 651 height 611
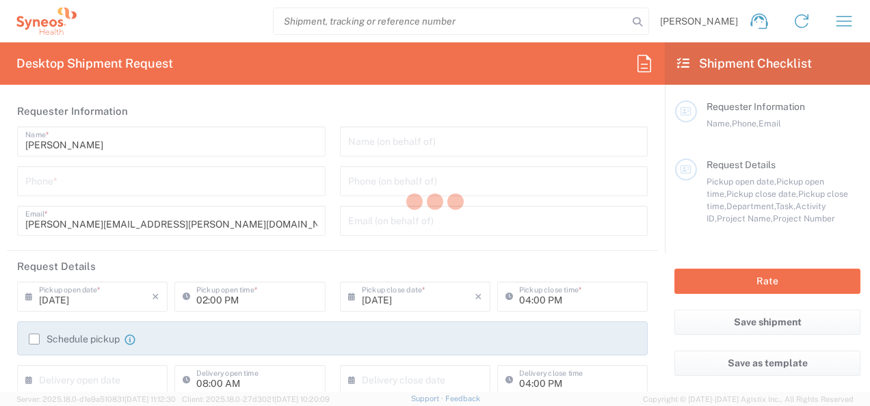
type input "8511"
type input "[US_STATE]"
type input "[GEOGRAPHIC_DATA]"
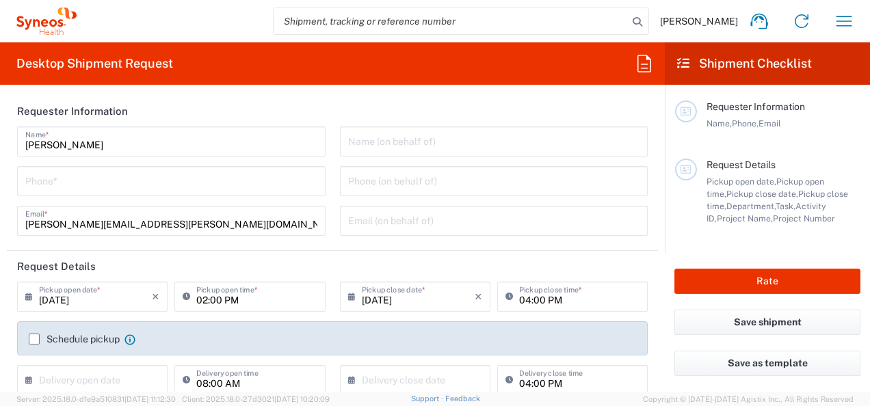
type input "Syneos Health, LLC-[GEOGRAPHIC_DATA] [GEOGRAPHIC_DATA] [GEOGRAPHIC_DATA]"
click at [849, 30] on icon "button" at bounding box center [844, 21] width 22 height 22
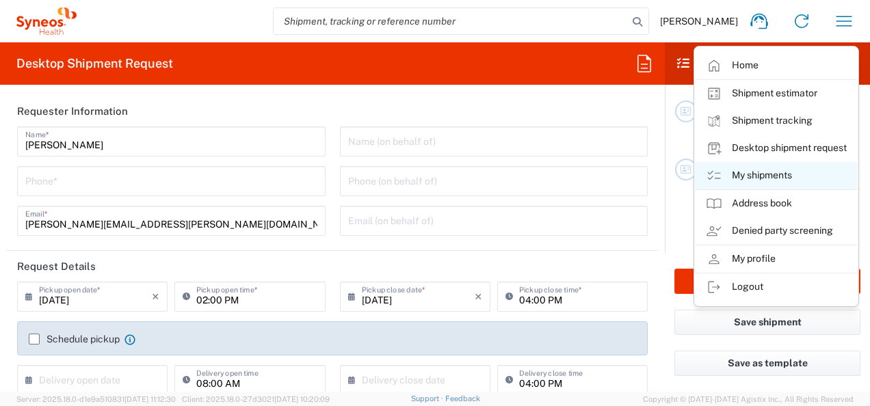
click at [774, 167] on link "My shipments" at bounding box center [776, 175] width 163 height 27
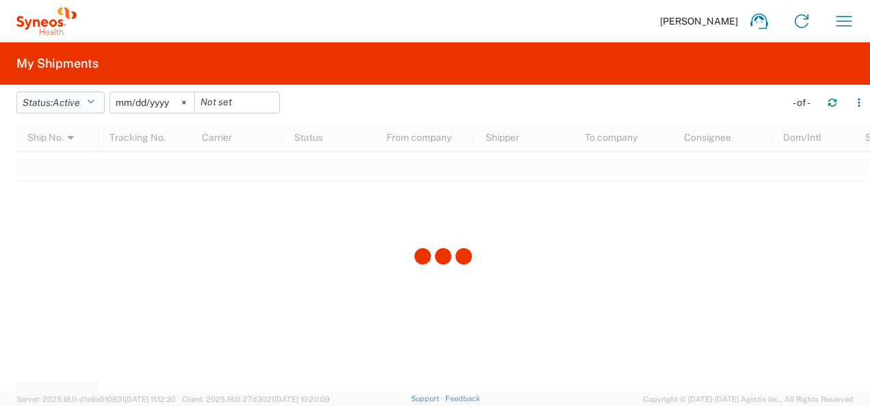
click at [92, 102] on icon "button" at bounding box center [91, 103] width 8 height 10
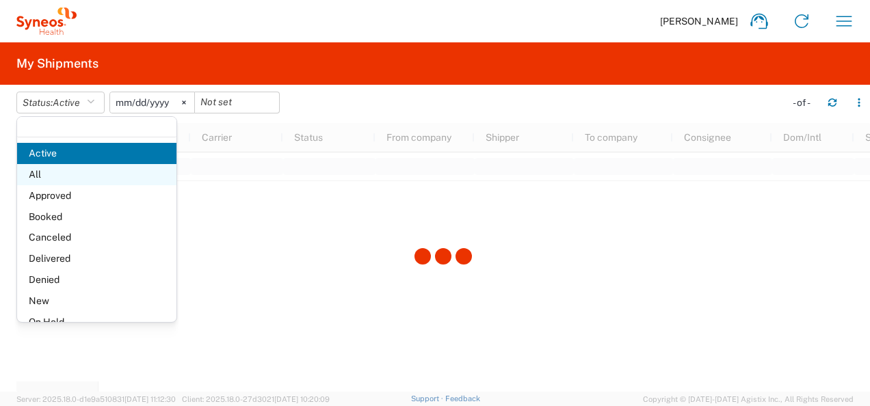
click at [45, 176] on span "All" at bounding box center [96, 174] width 159 height 21
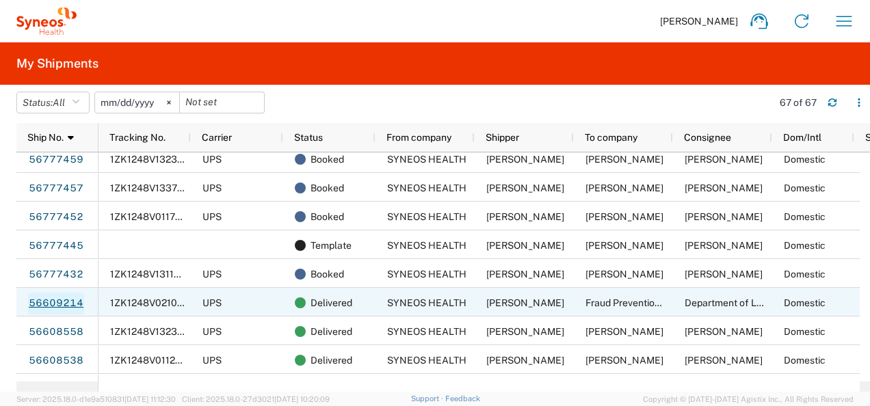
click at [57, 302] on link "56609214" at bounding box center [56, 304] width 56 height 22
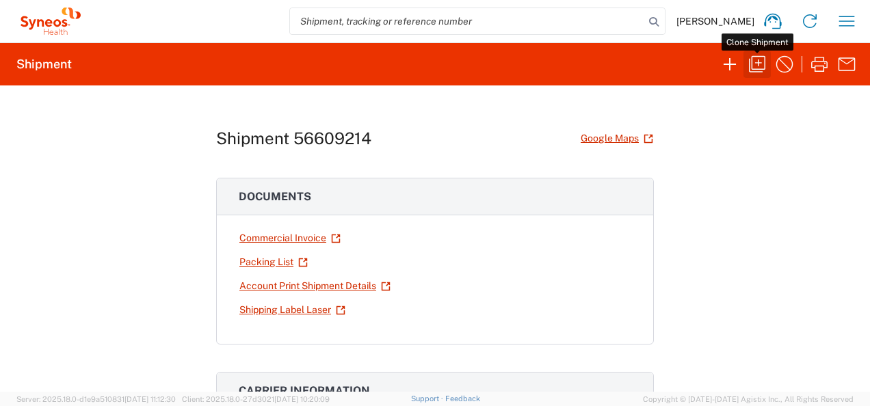
click at [765, 72] on icon "button" at bounding box center [757, 64] width 22 height 22
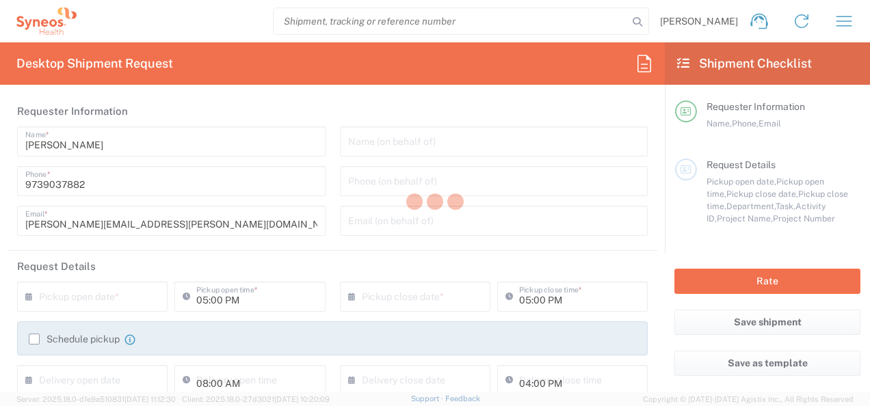
type input "[US_STATE]"
type input "Envelope"
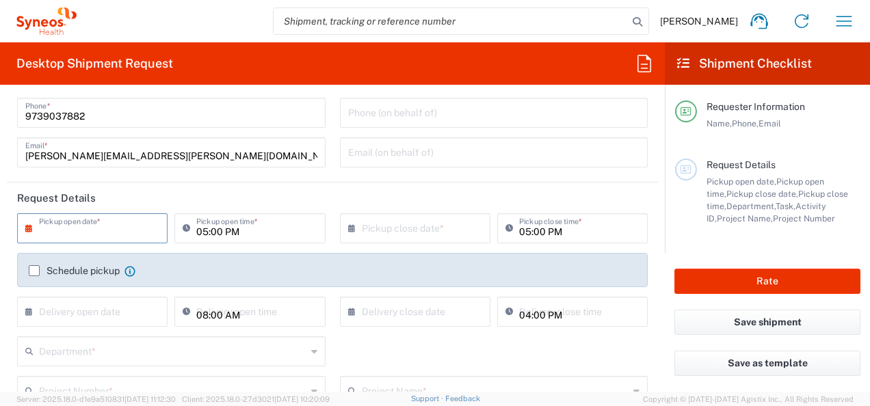
click at [144, 233] on input "text" at bounding box center [95, 227] width 113 height 24
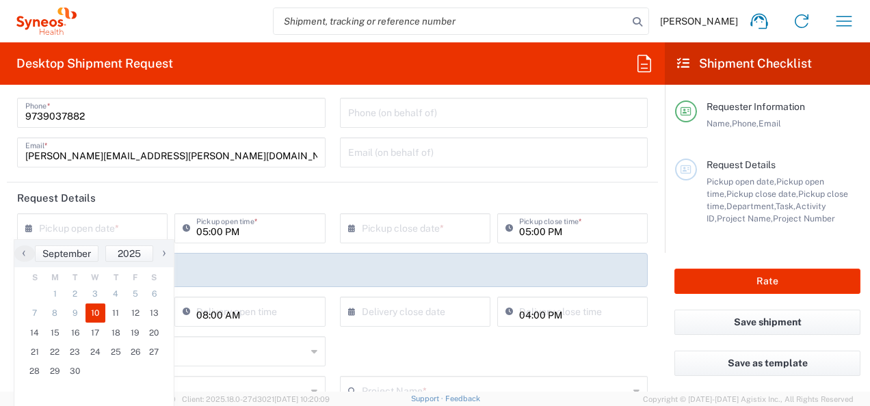
click at [88, 314] on span "10" at bounding box center [95, 313] width 21 height 19
type input "[DATE]"
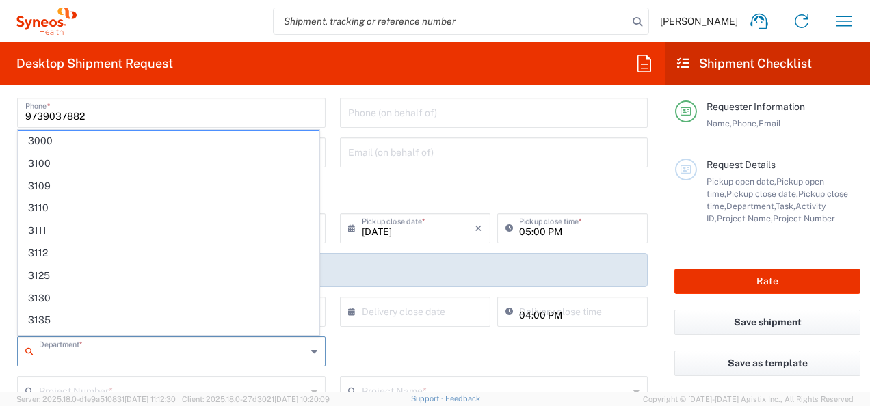
click at [72, 355] on input "text" at bounding box center [172, 350] width 267 height 24
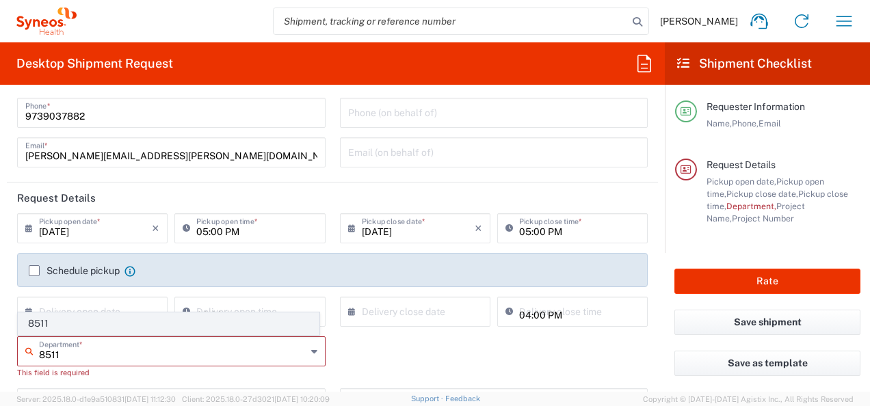
type input "8511"
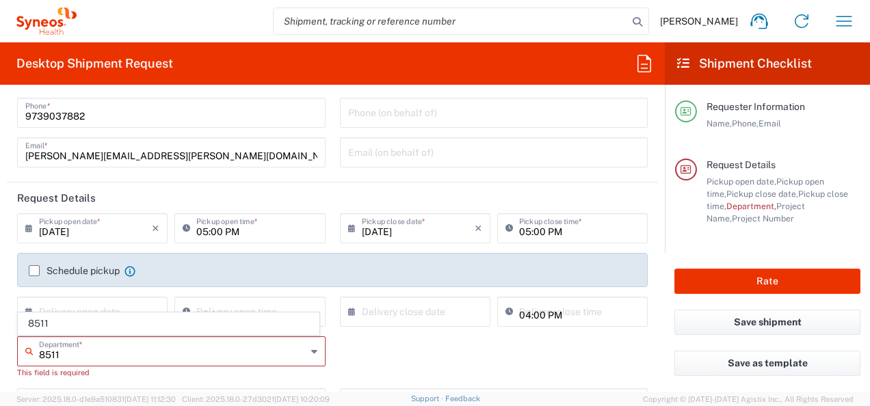
drag, startPoint x: 65, startPoint y: 328, endPoint x: 81, endPoint y: 324, distance: 16.3
click at [65, 328] on span "8511" at bounding box center [168, 323] width 300 height 21
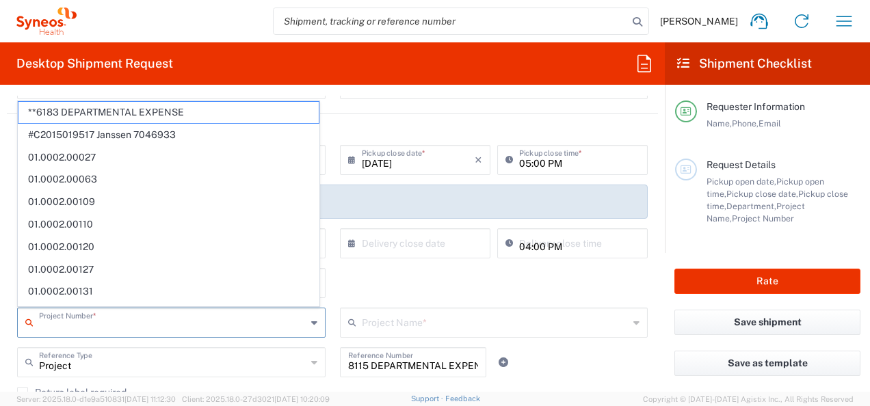
click at [81, 314] on input "text" at bounding box center [172, 322] width 267 height 24
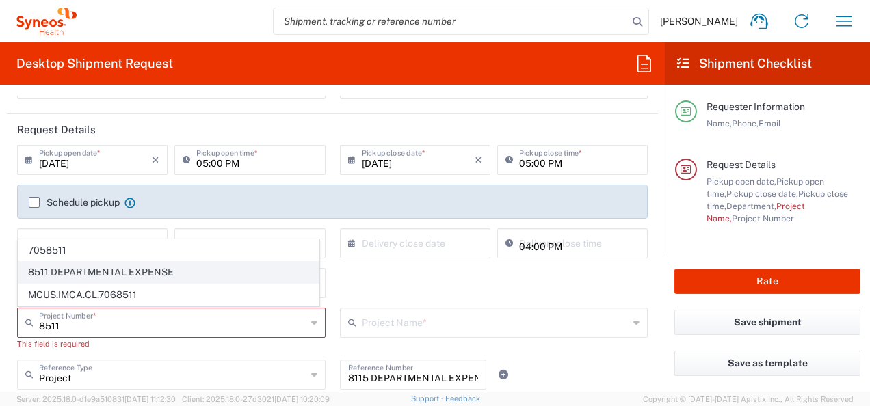
click at [70, 268] on span "8511 DEPARTMENTAL EXPENSE" at bounding box center [168, 272] width 300 height 21
type input "8511 DEPARTMENTAL EXPENSE"
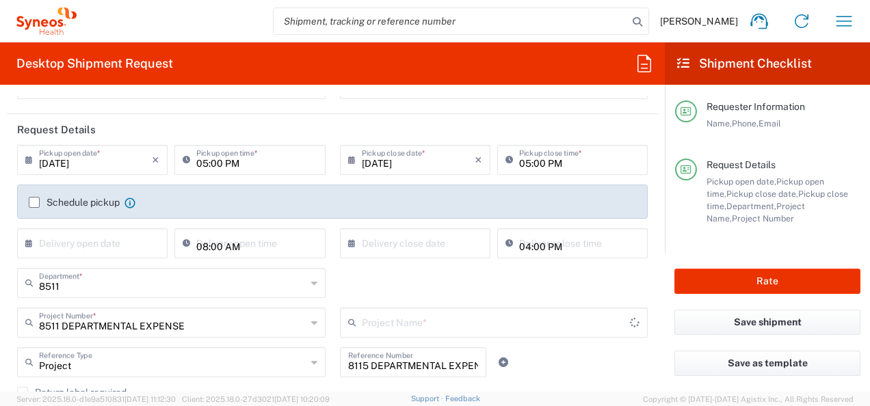
type input "8511 DEPARTMENTAL EXPENSE"
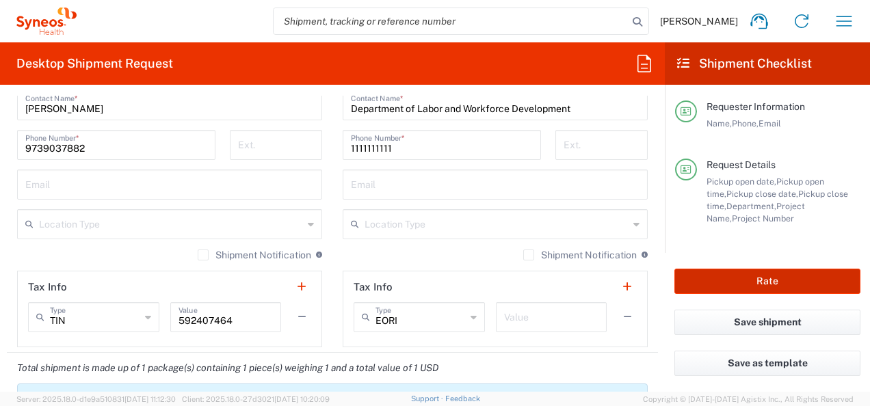
click at [730, 286] on button "Rate" at bounding box center [767, 281] width 186 height 25
type input "8511 DEPARTMENTAL EXPENSE"
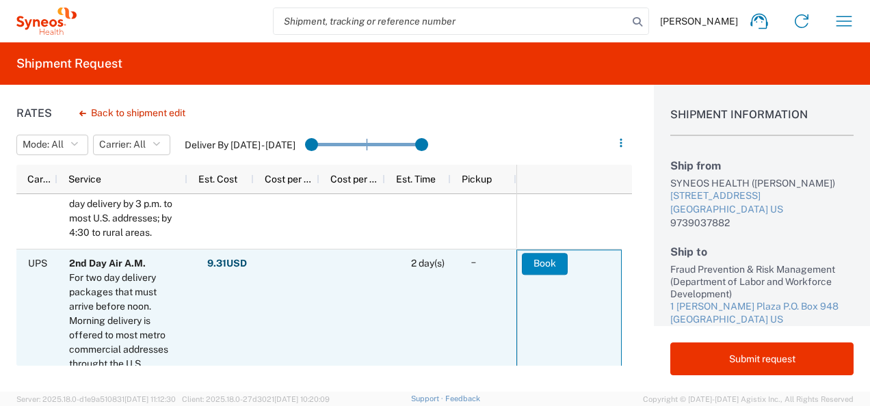
click at [548, 265] on button "Book" at bounding box center [545, 264] width 46 height 22
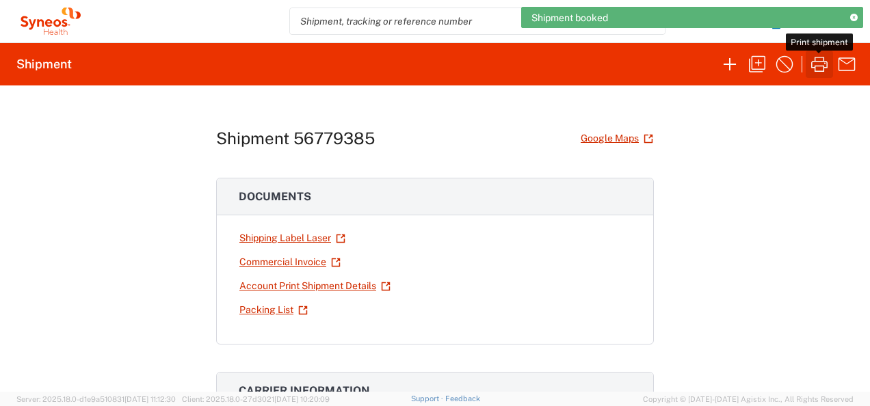
click at [818, 66] on icon "button" at bounding box center [819, 64] width 22 height 22
